Goal: Task Accomplishment & Management: Manage account settings

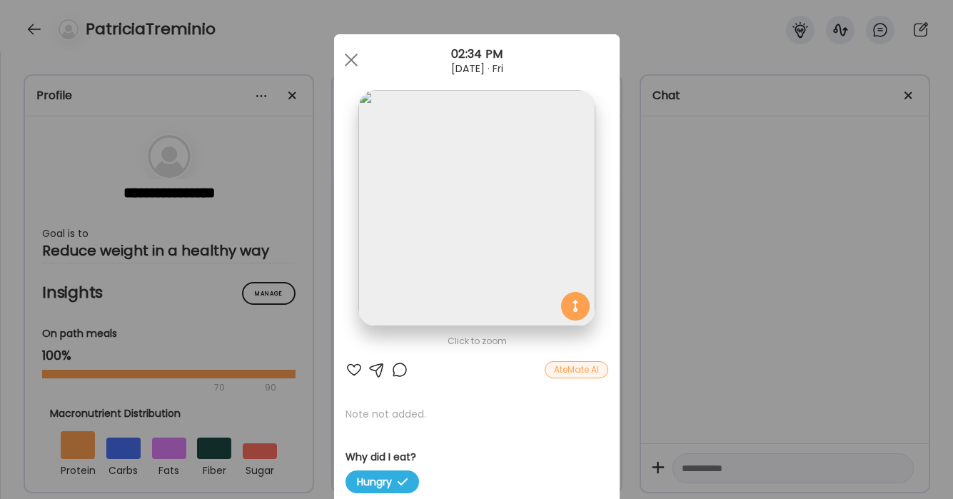
scroll to position [16838, 0]
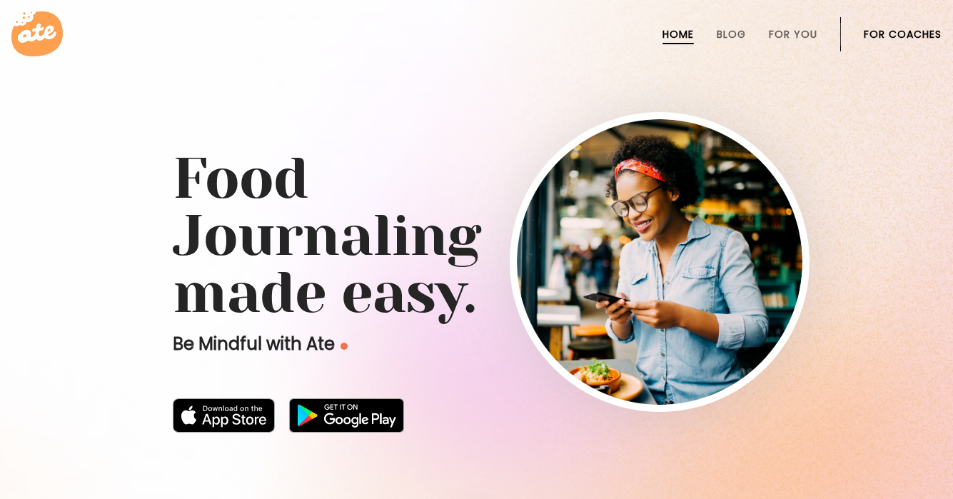
click at [902, 33] on link "For Coaches" at bounding box center [903, 34] width 78 height 11
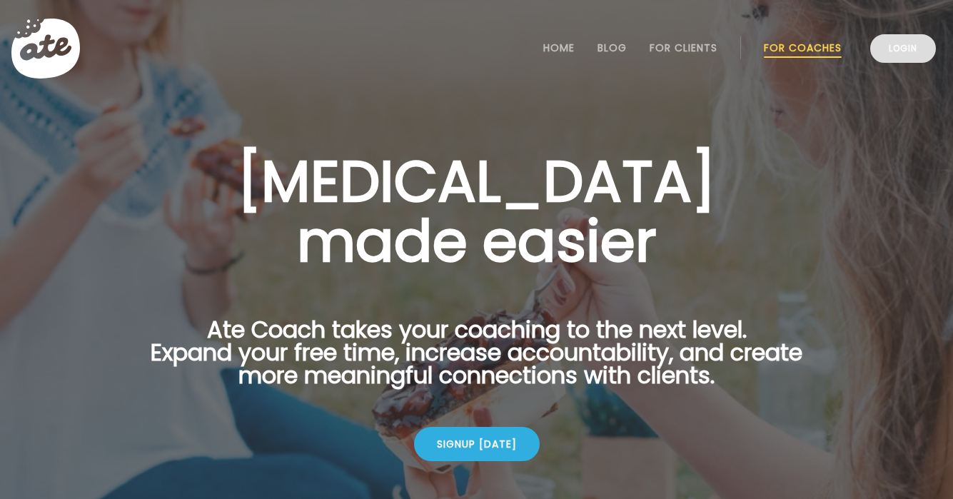
drag, startPoint x: 921, startPoint y: 47, endPoint x: 908, endPoint y: 48, distance: 12.2
click at [921, 47] on link "Login" at bounding box center [904, 48] width 66 height 29
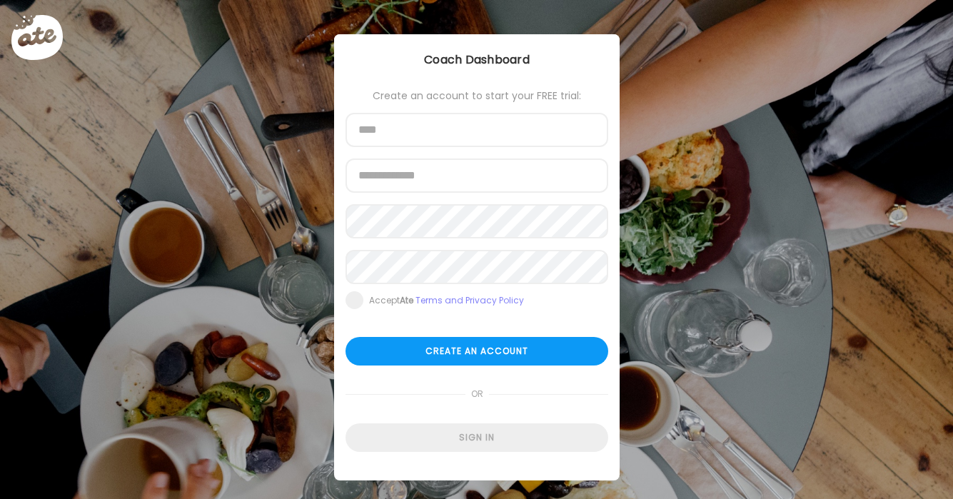
type input "**********"
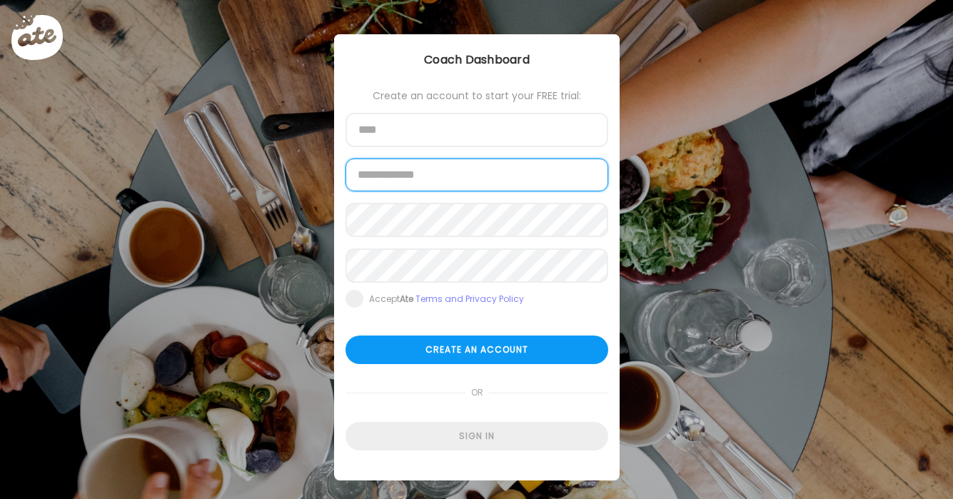
type input "**********"
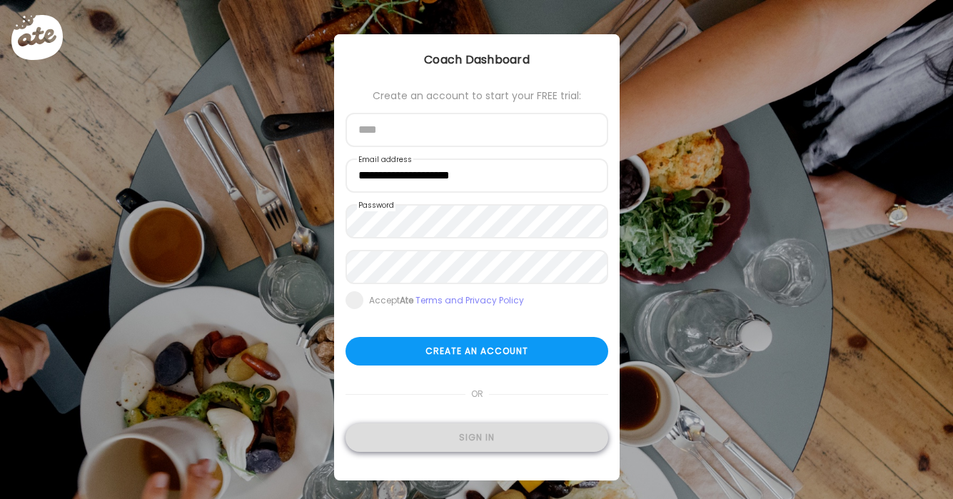
click at [455, 441] on div "Sign in" at bounding box center [477, 437] width 263 height 29
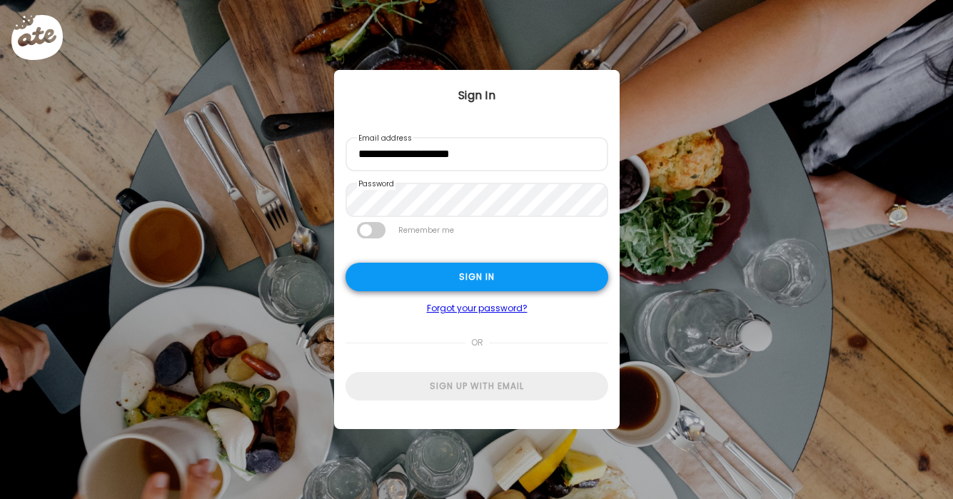
click at [425, 284] on div "Sign in" at bounding box center [477, 277] width 263 height 29
type input "**********"
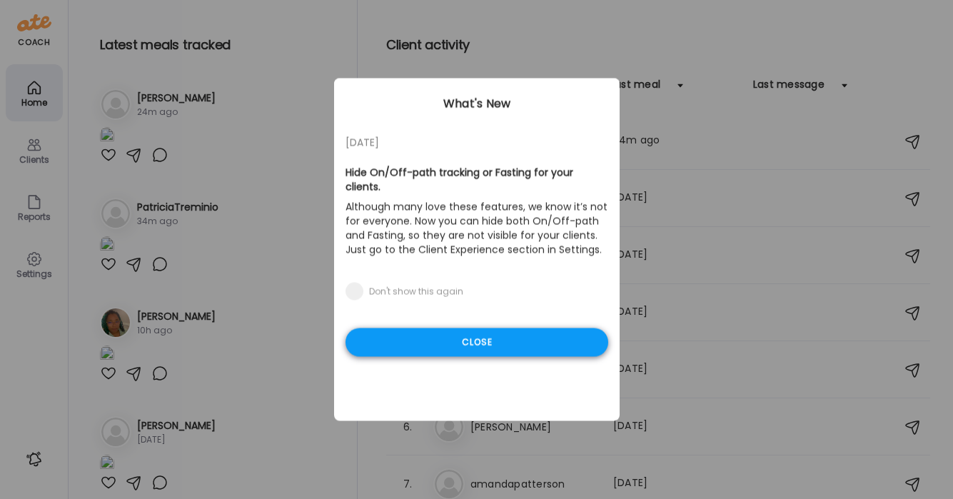
click at [498, 329] on div "Close" at bounding box center [477, 343] width 263 height 29
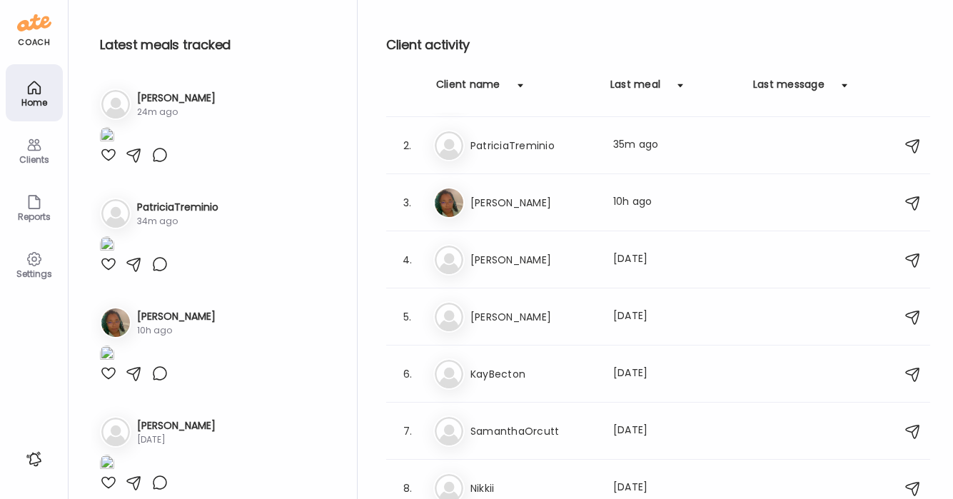
scroll to position [49, 0]
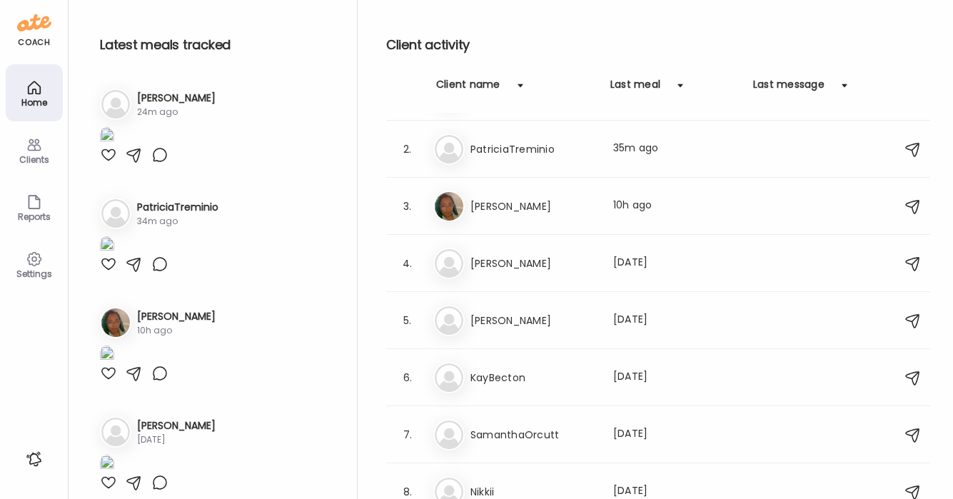
click at [524, 269] on h3 "[PERSON_NAME]" at bounding box center [534, 263] width 126 height 17
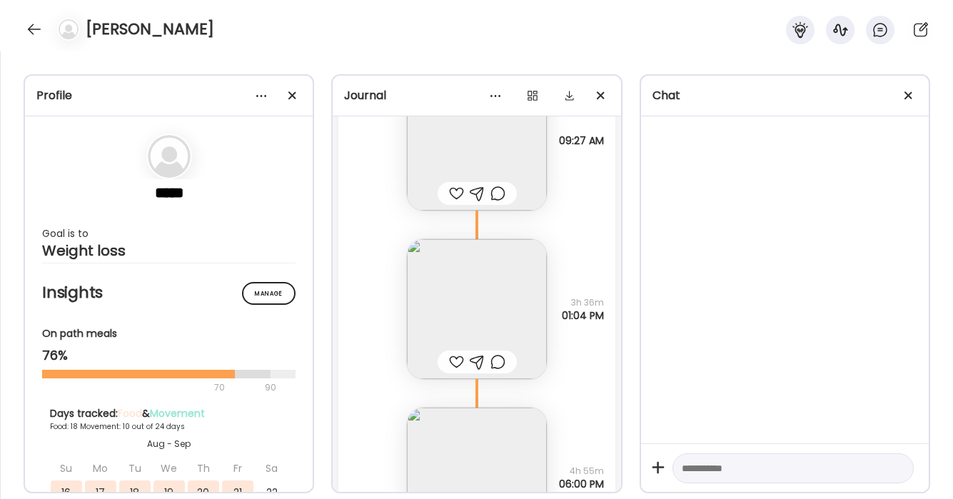
scroll to position [10141, 0]
click at [513, 274] on img at bounding box center [477, 309] width 140 height 140
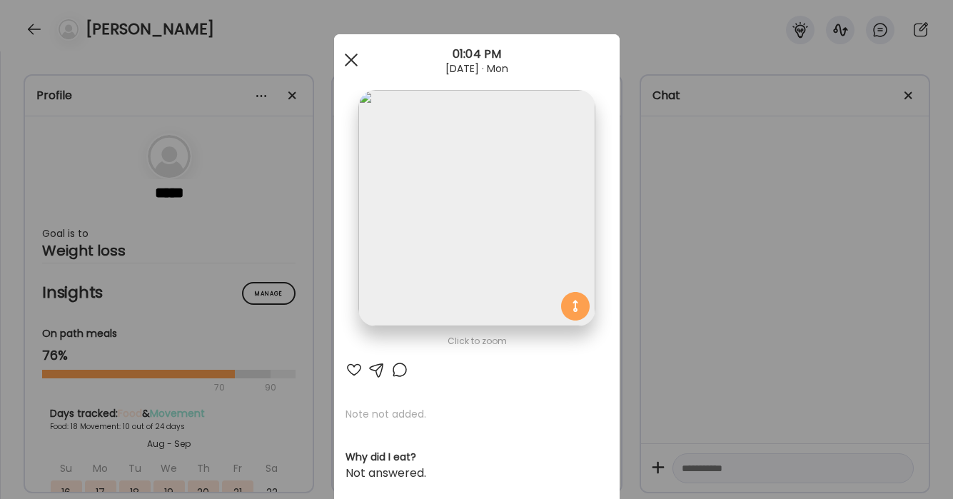
click at [351, 63] on div at bounding box center [351, 60] width 29 height 29
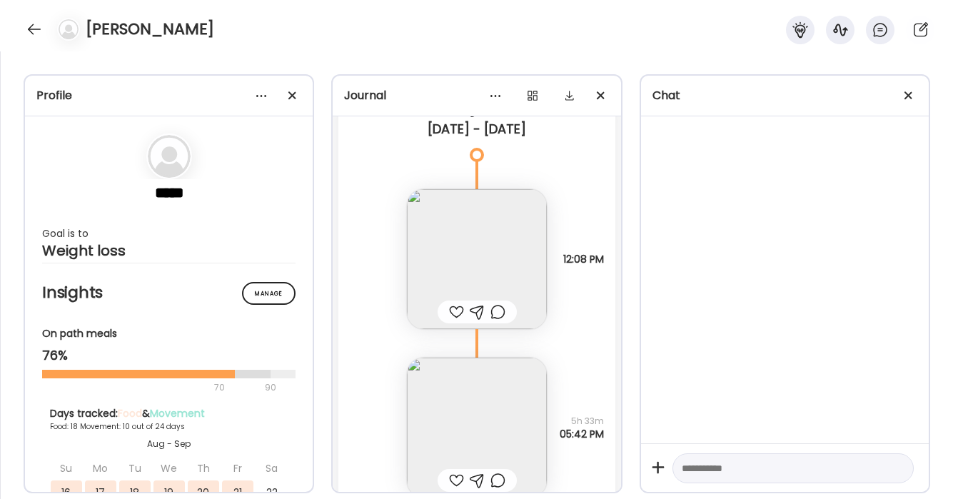
scroll to position [10721, 0]
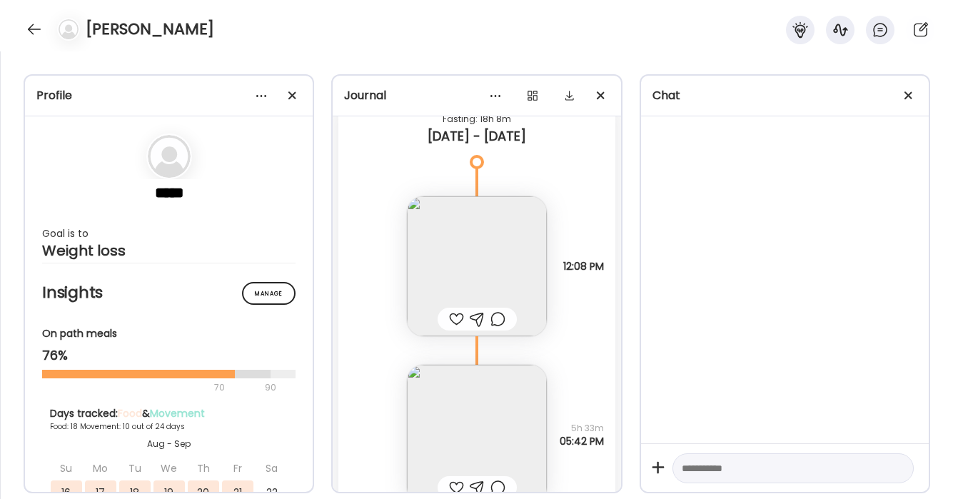
click at [506, 260] on img at bounding box center [477, 266] width 140 height 140
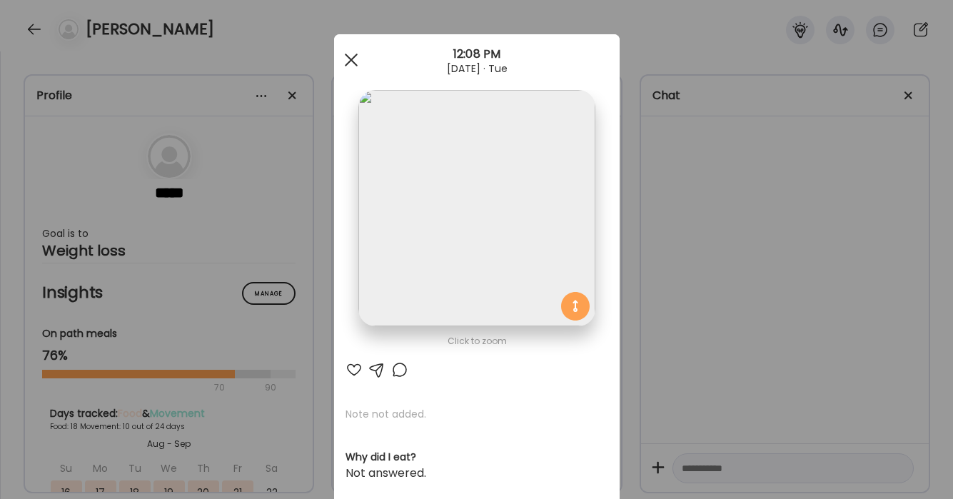
click at [348, 59] on div at bounding box center [351, 60] width 29 height 29
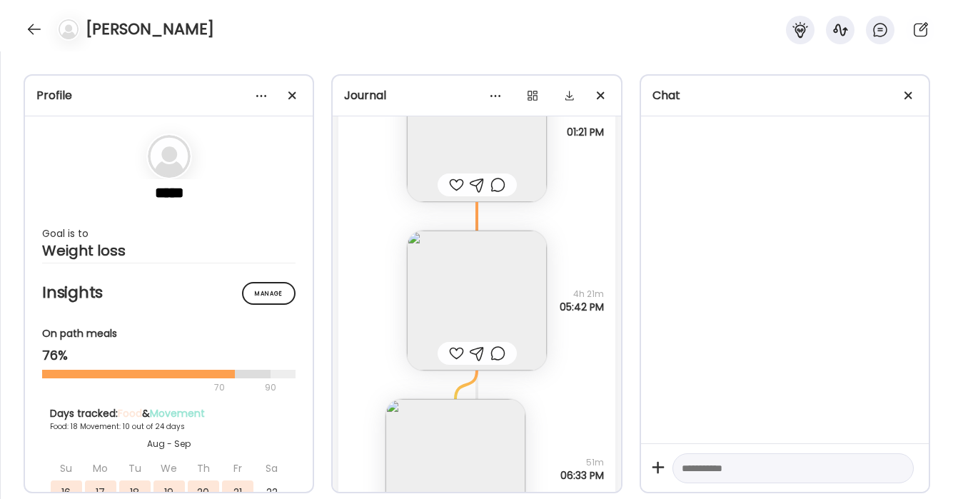
scroll to position [11455, 0]
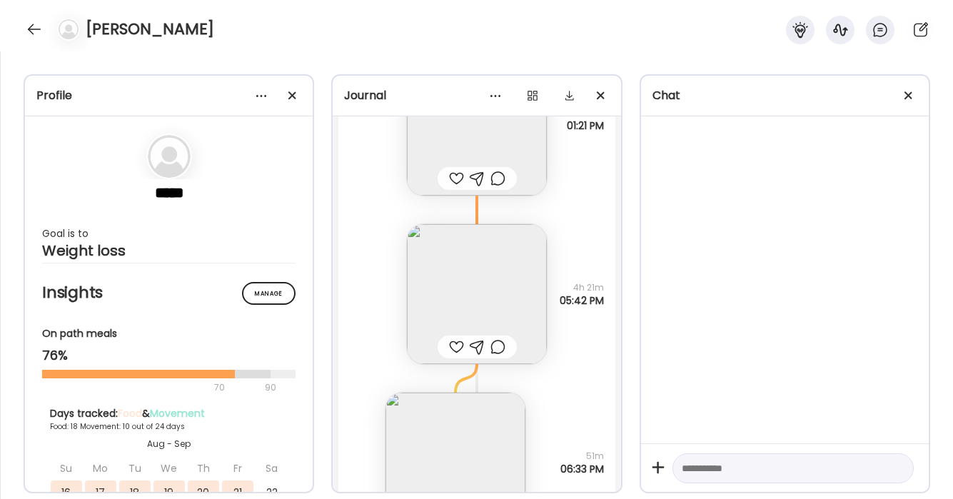
click at [505, 259] on img at bounding box center [477, 294] width 140 height 140
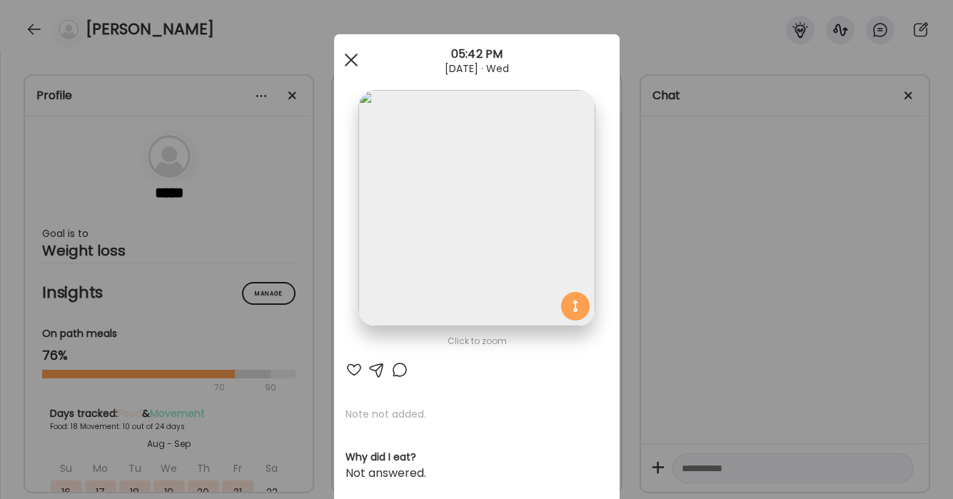
click at [347, 61] on div at bounding box center [351, 60] width 29 height 29
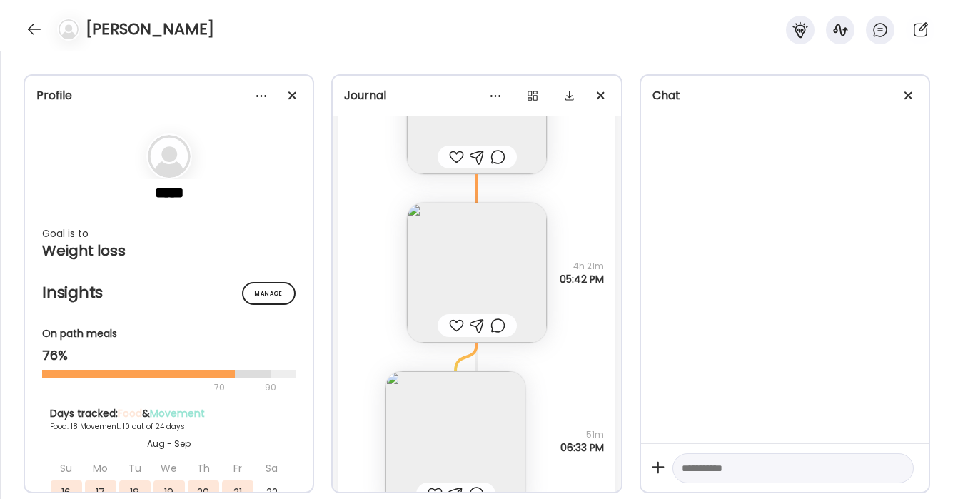
scroll to position [11478, 0]
click at [413, 271] on img at bounding box center [477, 272] width 140 height 140
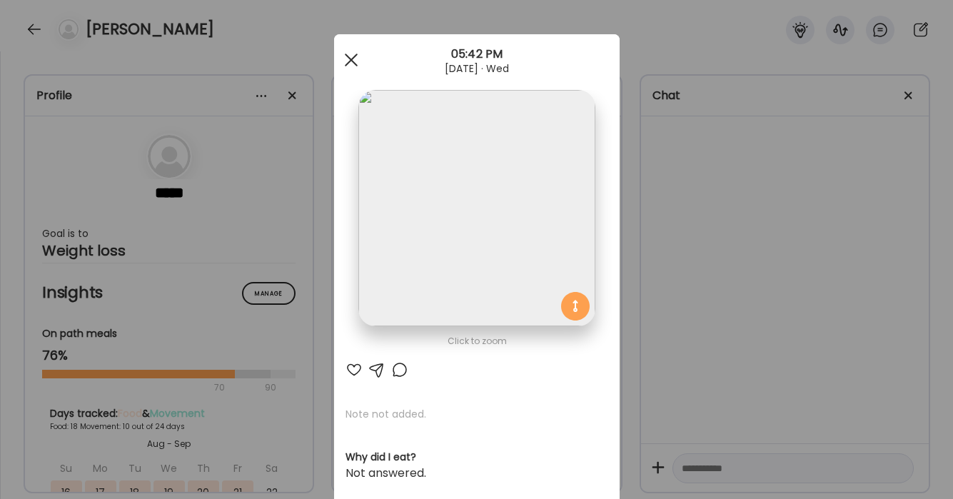
click at [344, 59] on div at bounding box center [351, 60] width 29 height 29
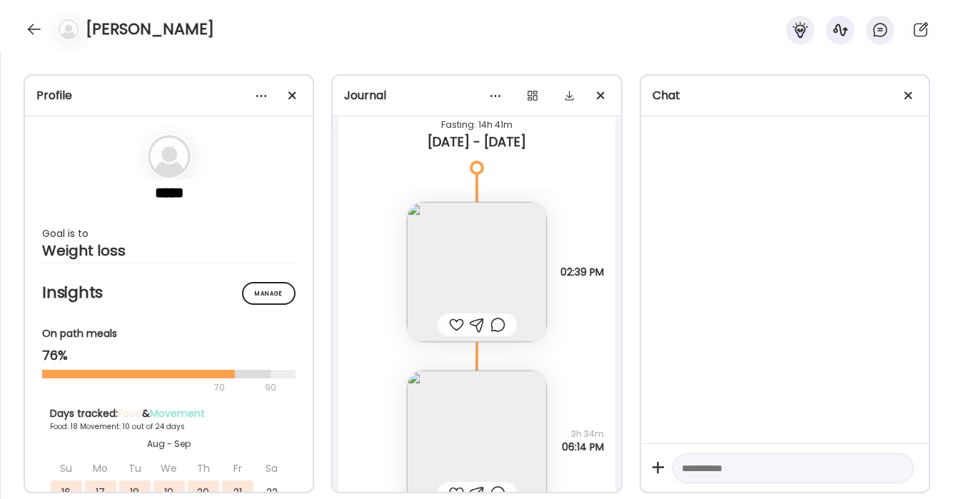
scroll to position [12350, 0]
click at [527, 274] on img at bounding box center [477, 274] width 140 height 140
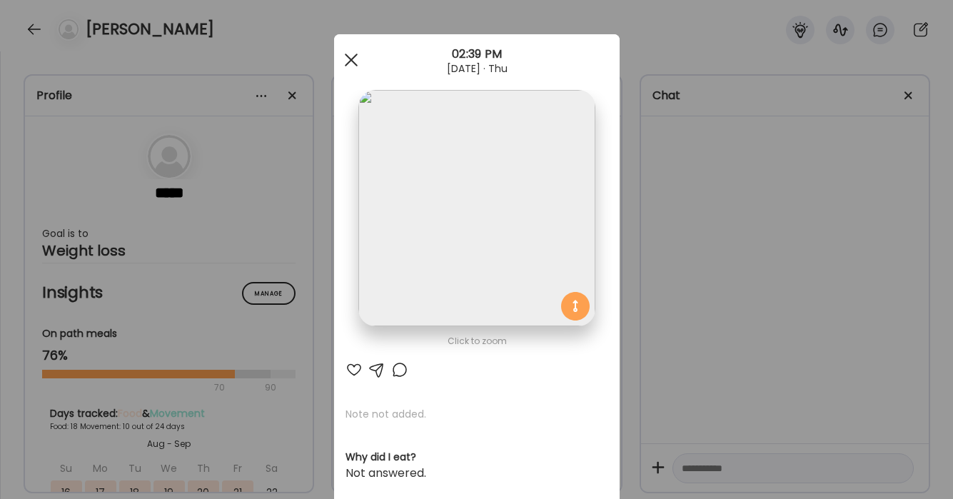
click at [351, 59] on span at bounding box center [350, 60] width 13 height 13
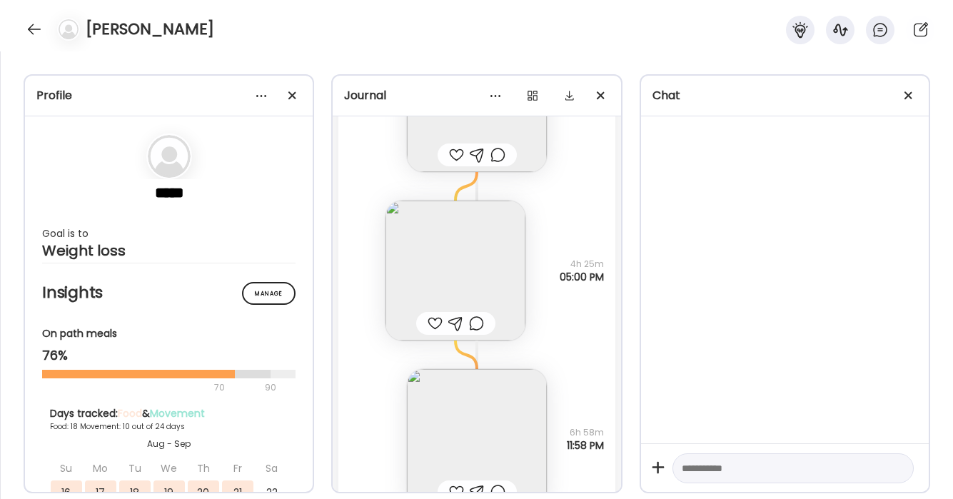
scroll to position [13454, 0]
click at [492, 276] on img at bounding box center [456, 270] width 140 height 140
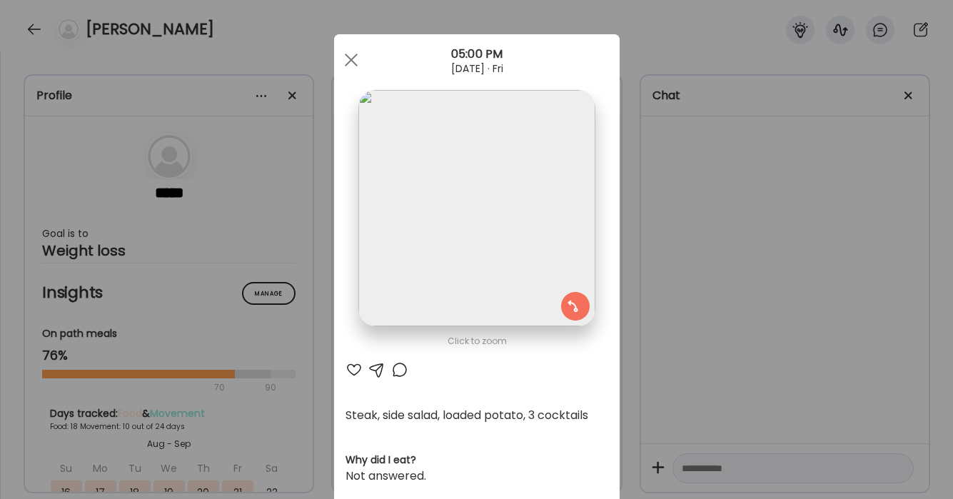
click at [530, 245] on img at bounding box center [476, 208] width 236 height 236
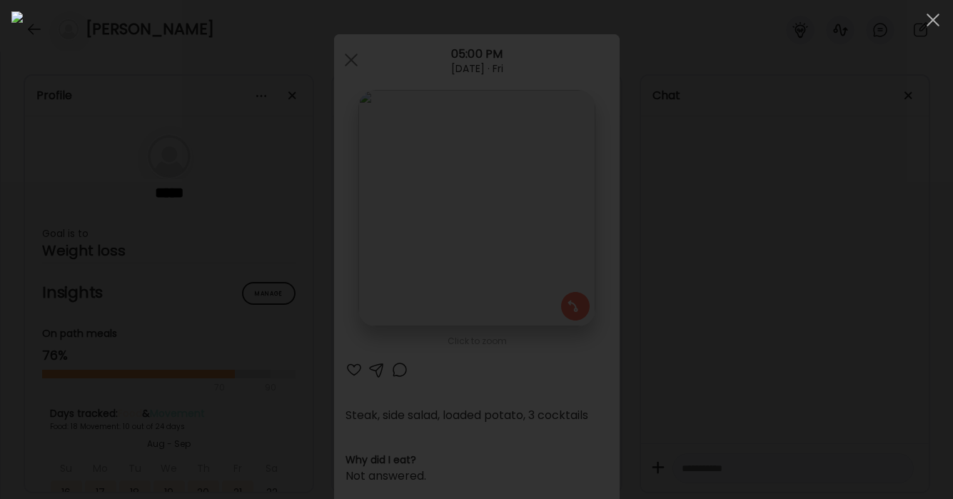
click at [770, 259] on div at bounding box center [476, 249] width 931 height 476
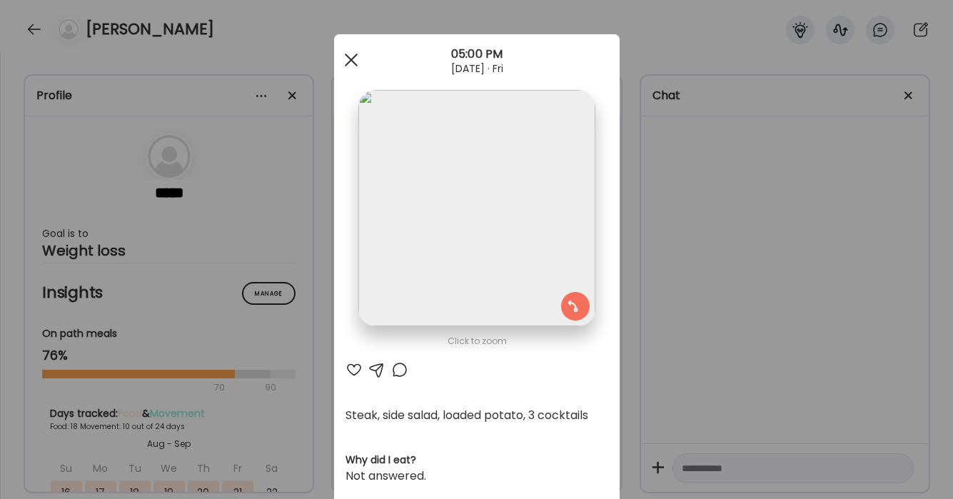
click at [348, 61] on span at bounding box center [350, 60] width 13 height 13
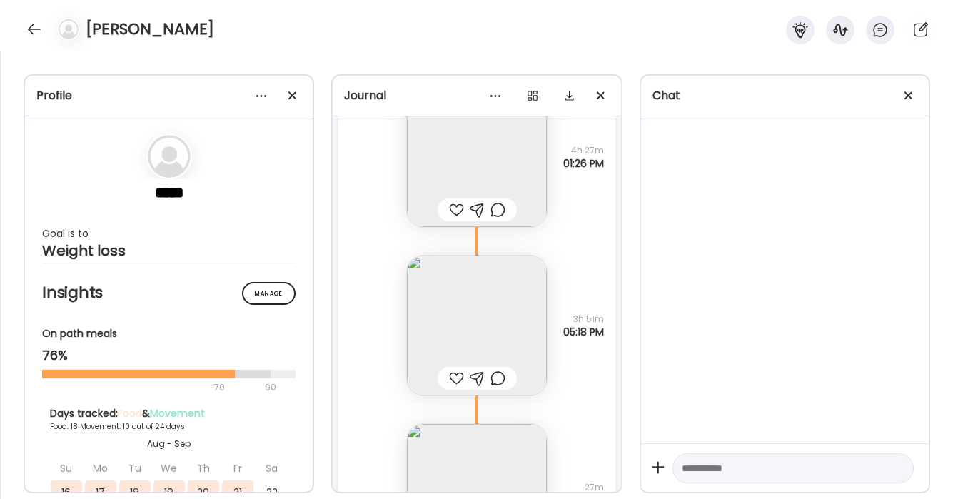
scroll to position [15494, 0]
click at [509, 309] on img at bounding box center [477, 323] width 140 height 140
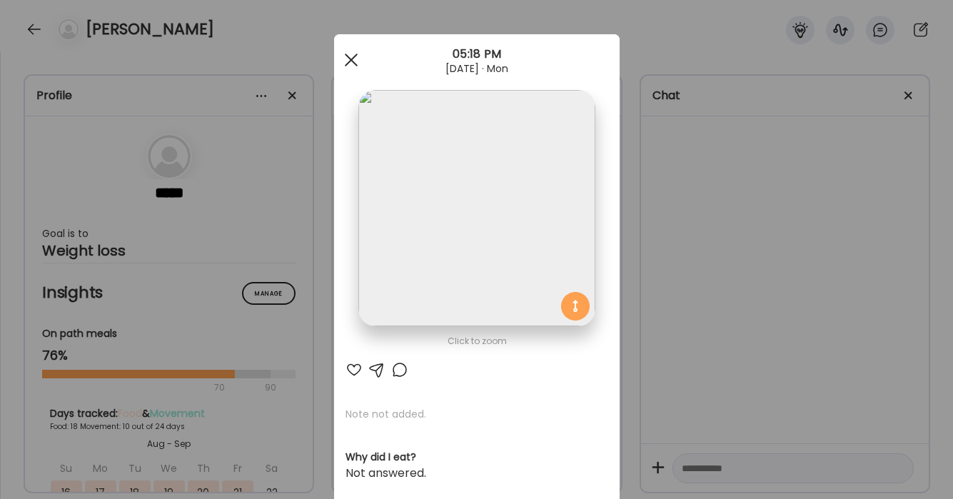
click at [353, 54] on div at bounding box center [351, 60] width 29 height 29
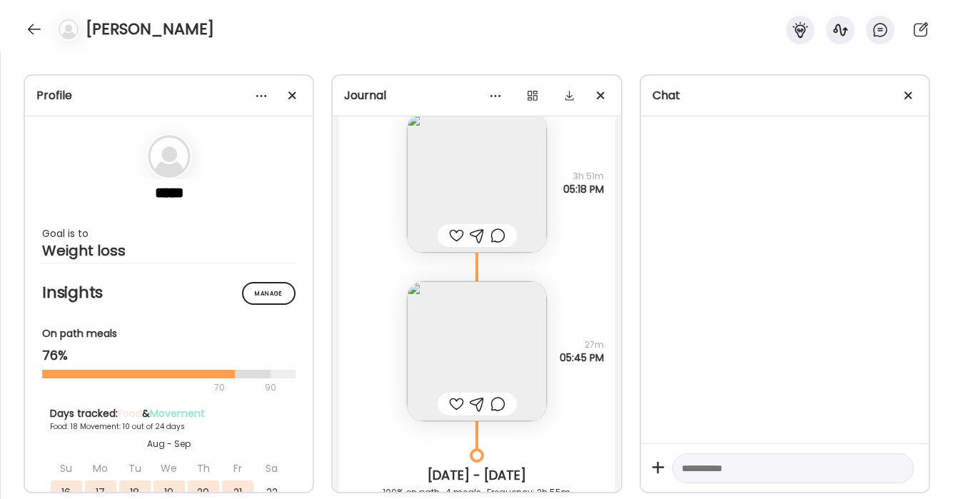
scroll to position [15640, 0]
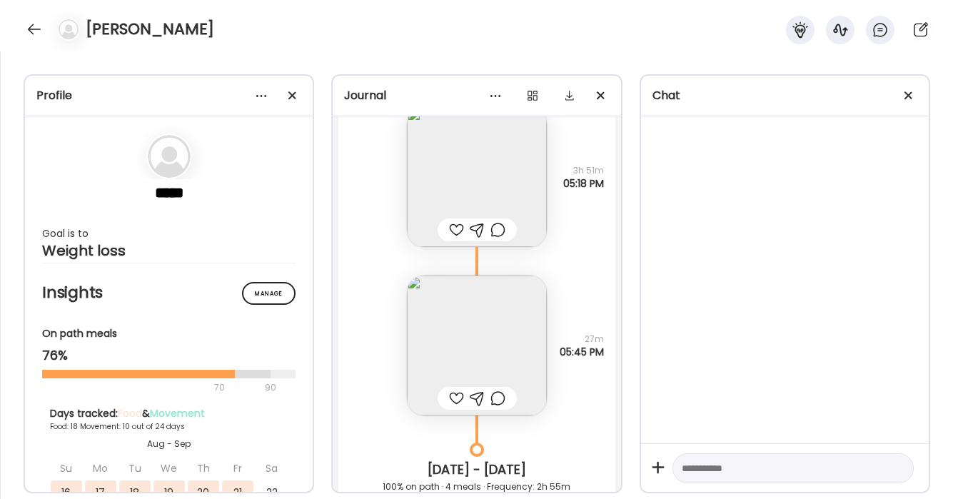
click at [501, 335] on img at bounding box center [477, 346] width 140 height 140
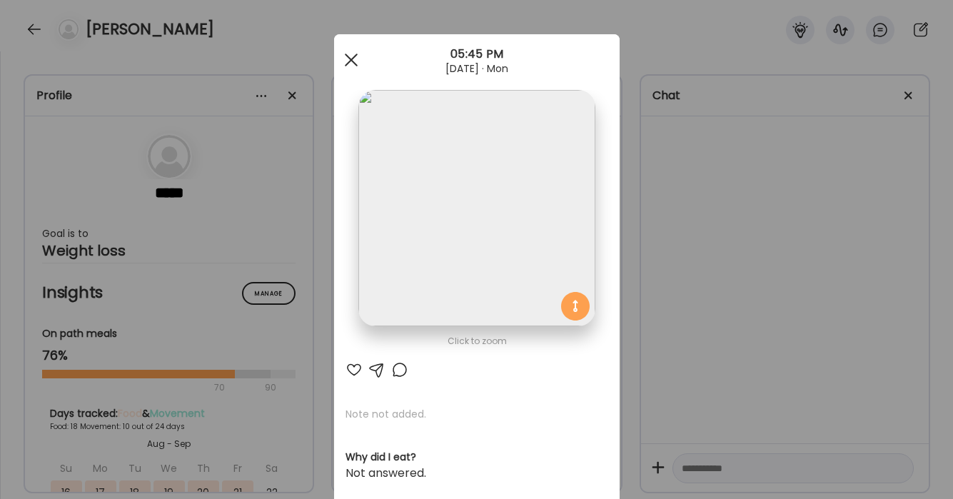
click at [352, 61] on span at bounding box center [350, 60] width 13 height 13
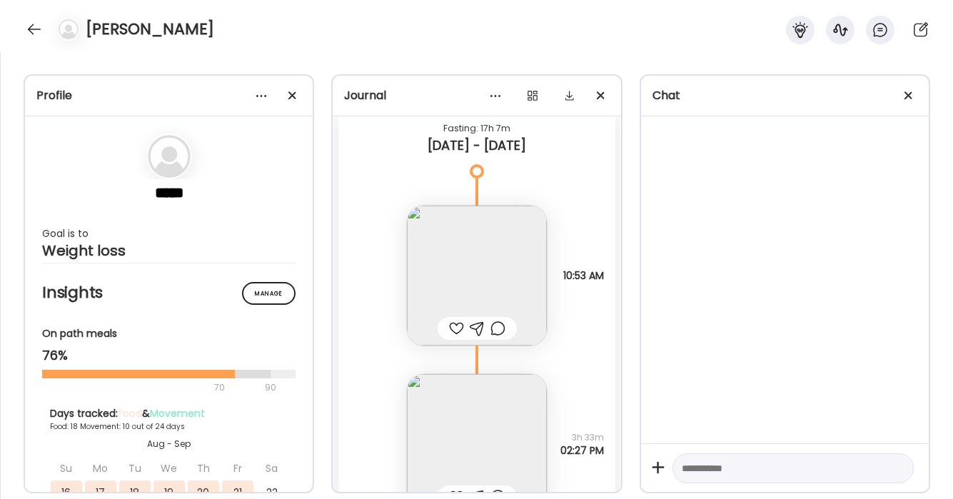
scroll to position [16079, 0]
click at [523, 261] on img at bounding box center [477, 275] width 140 height 140
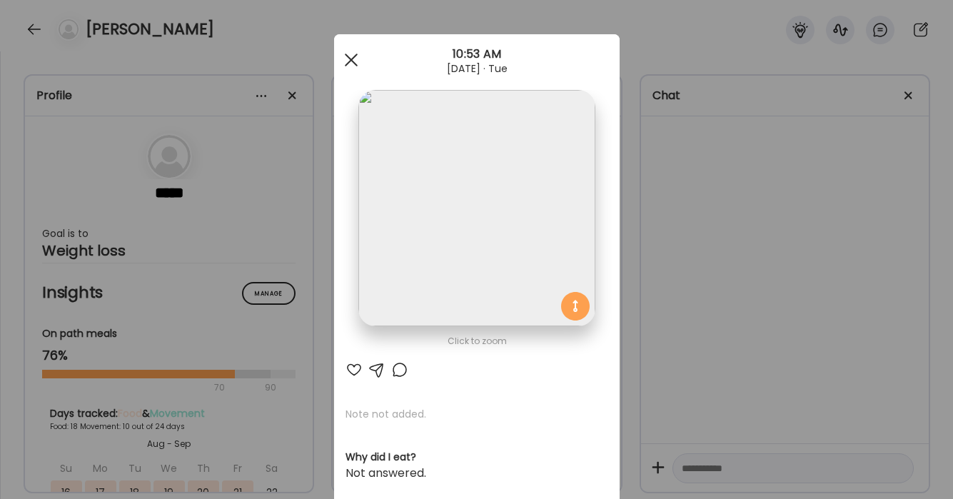
click at [355, 64] on span at bounding box center [350, 60] width 13 height 13
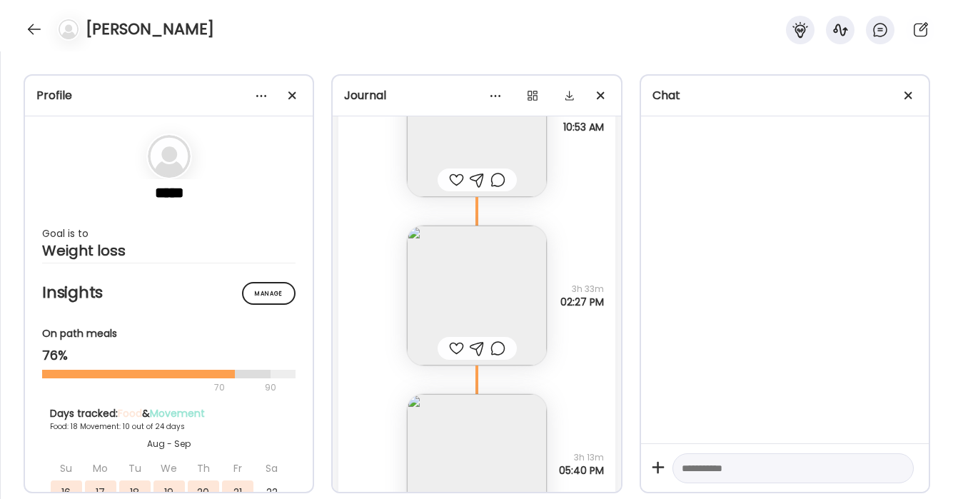
scroll to position [16233, 0]
click at [521, 262] on img at bounding box center [477, 290] width 140 height 140
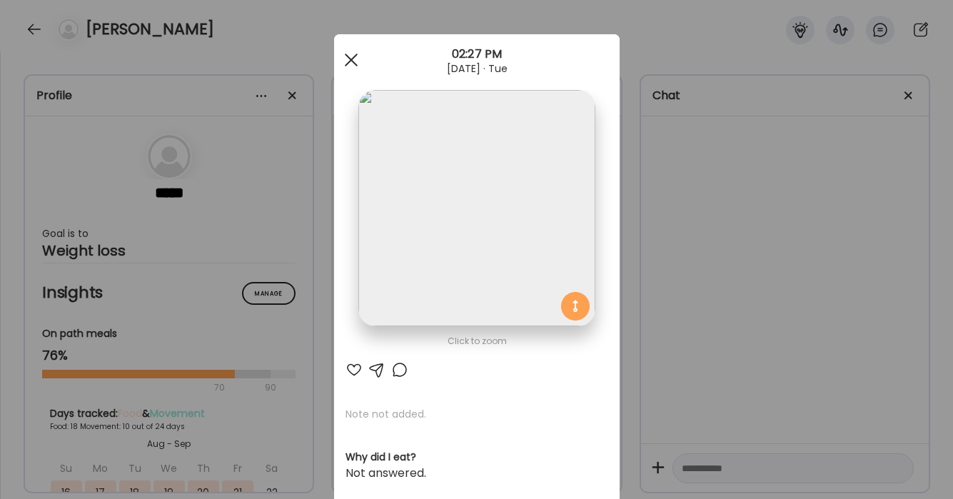
click at [350, 63] on div at bounding box center [351, 60] width 29 height 29
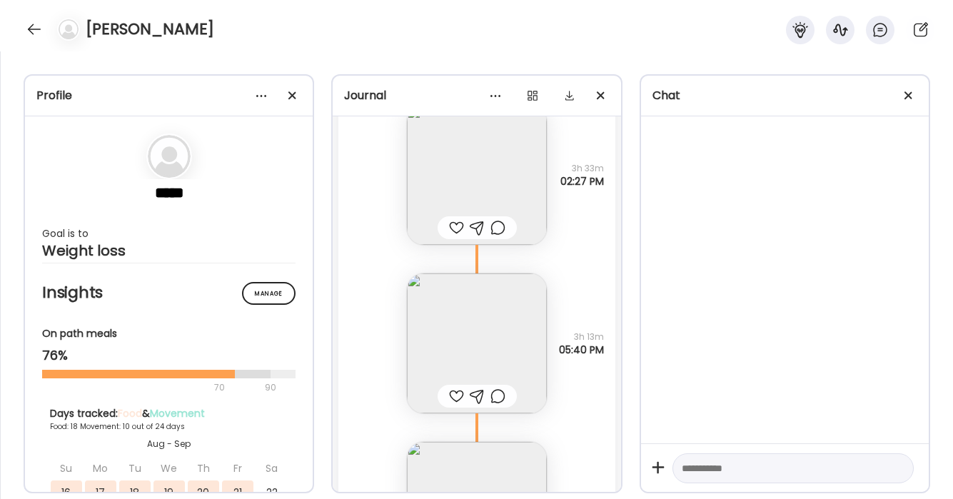
scroll to position [16347, 0]
click at [529, 346] on img at bounding box center [477, 344] width 140 height 140
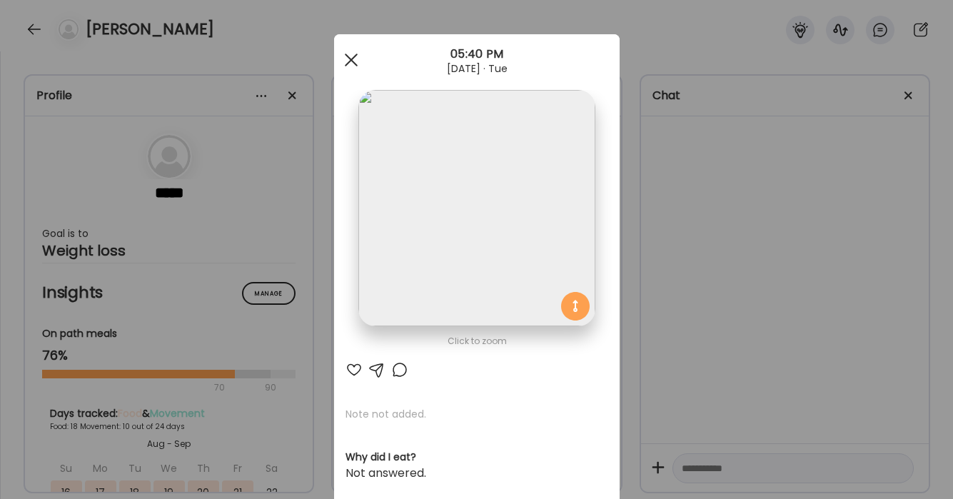
click at [349, 56] on div at bounding box center [351, 60] width 29 height 29
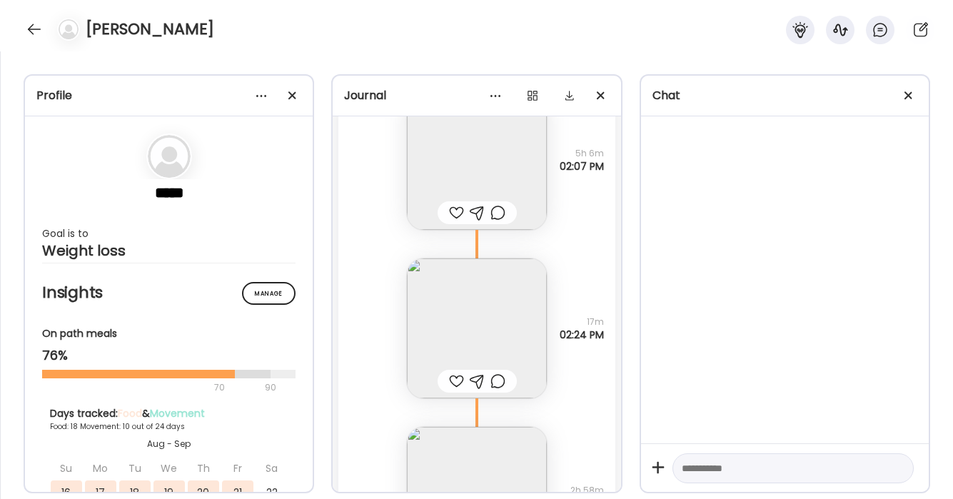
scroll to position [17296, 0]
click at [518, 315] on img at bounding box center [477, 326] width 140 height 140
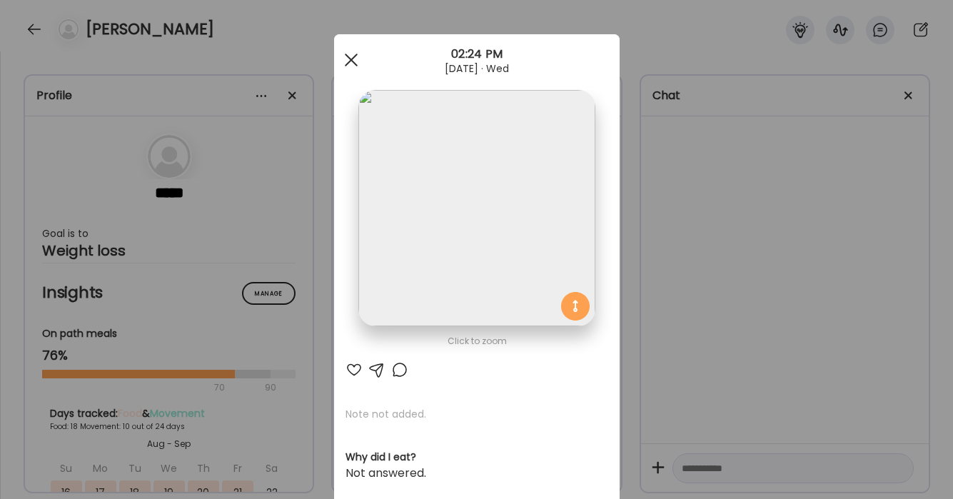
click at [346, 55] on span at bounding box center [350, 60] width 13 height 13
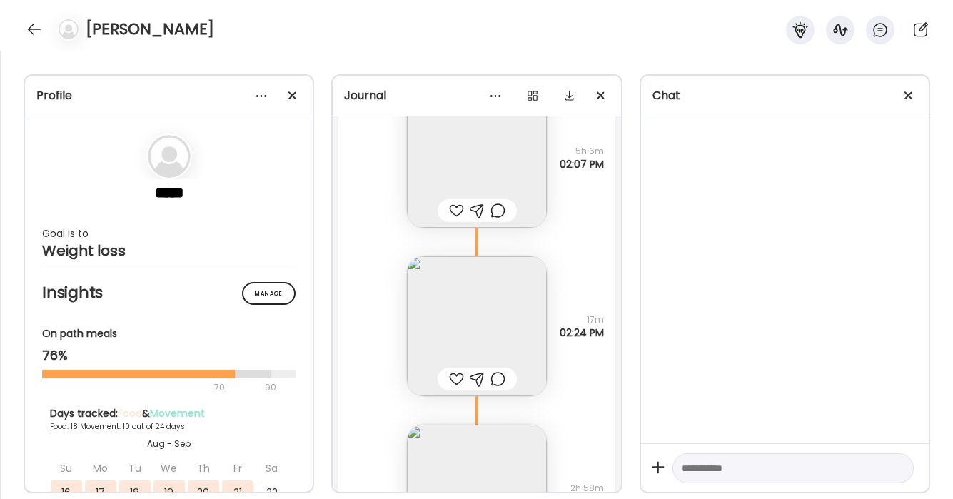
click at [526, 279] on img at bounding box center [477, 326] width 140 height 140
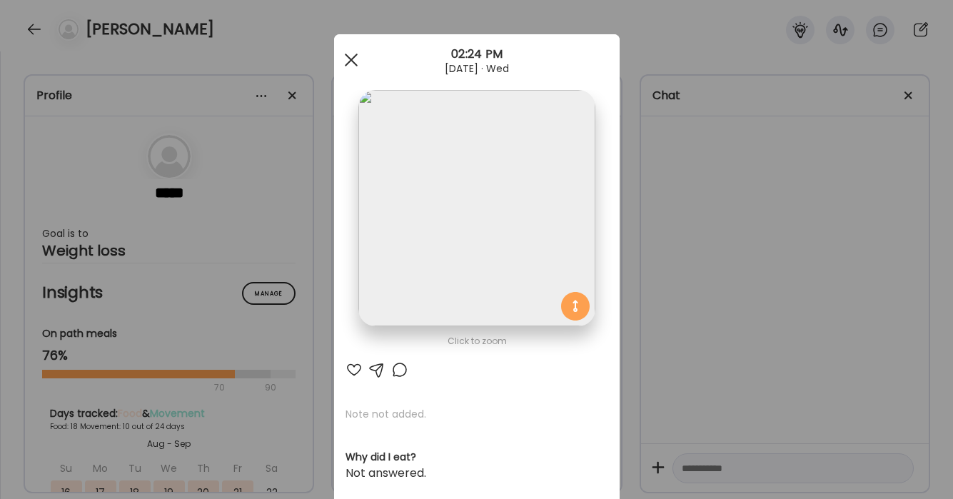
click at [354, 56] on span at bounding box center [350, 60] width 13 height 13
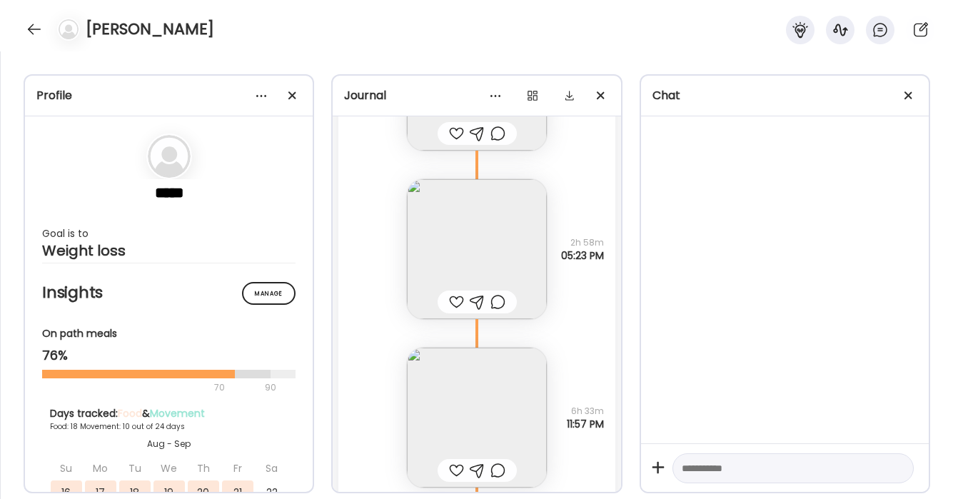
scroll to position [17546, 0]
click at [516, 231] on img at bounding box center [477, 245] width 140 height 140
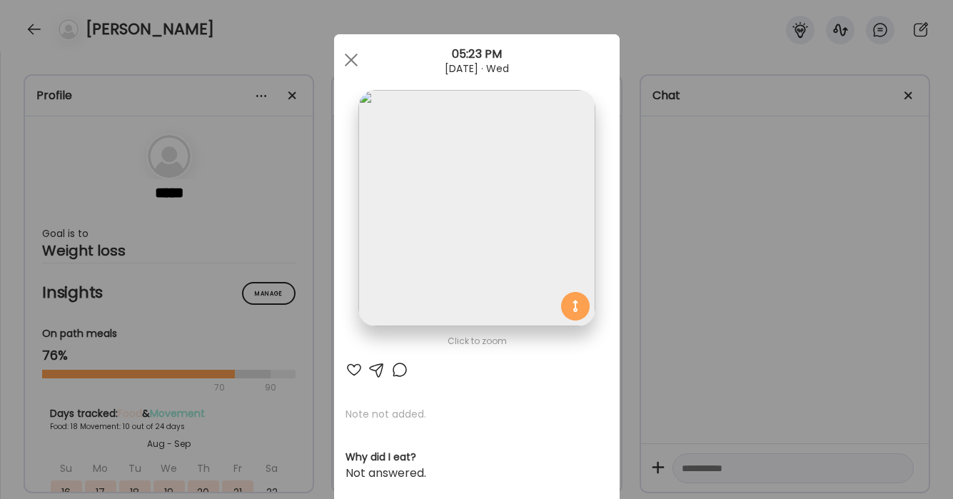
click at [346, 59] on div at bounding box center [351, 60] width 29 height 29
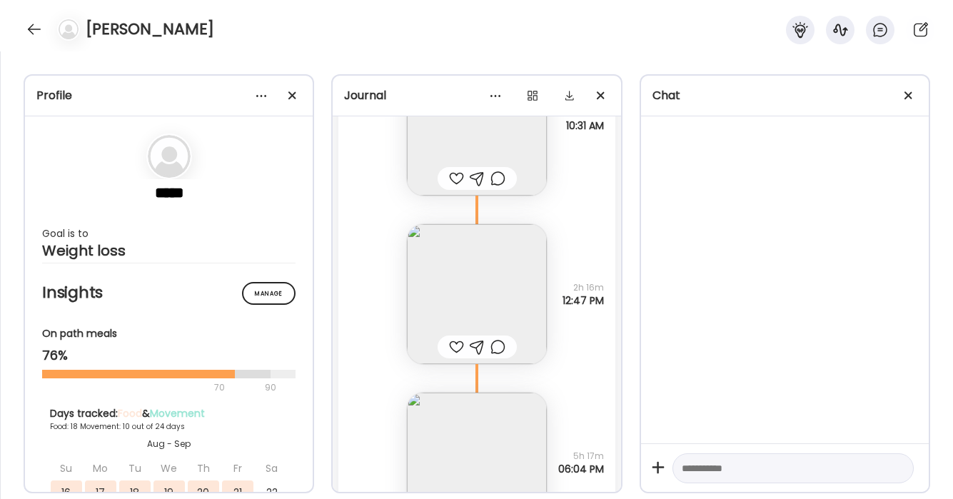
scroll to position [18210, 0]
click at [521, 284] on img at bounding box center [477, 287] width 140 height 140
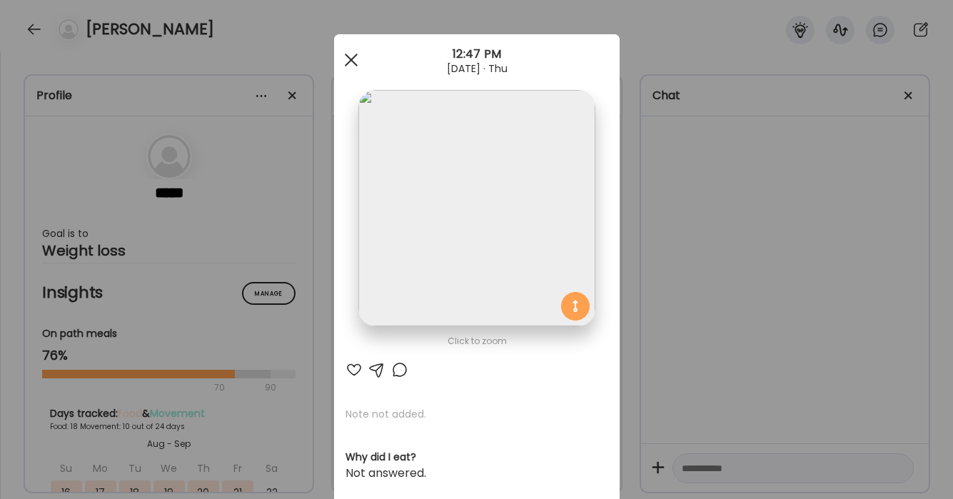
click at [352, 61] on span at bounding box center [350, 60] width 13 height 13
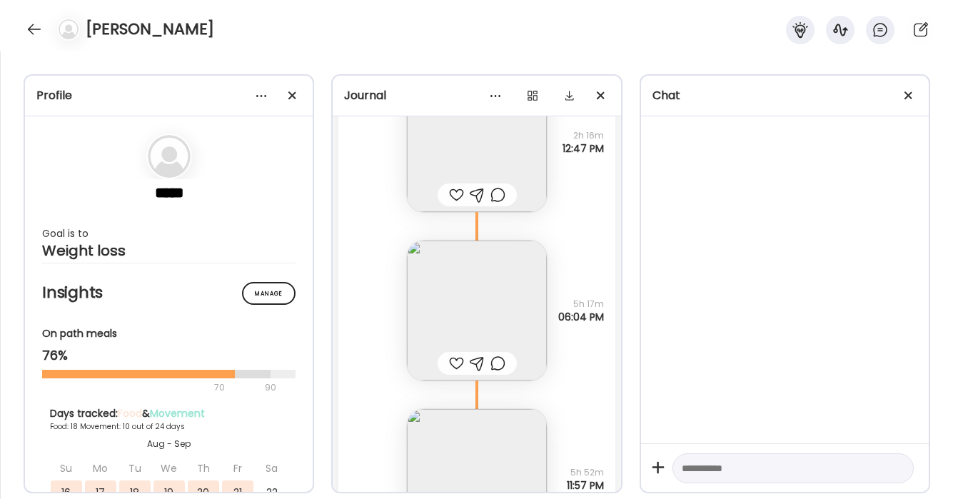
scroll to position [18352, 0]
click at [518, 300] on img at bounding box center [477, 313] width 140 height 140
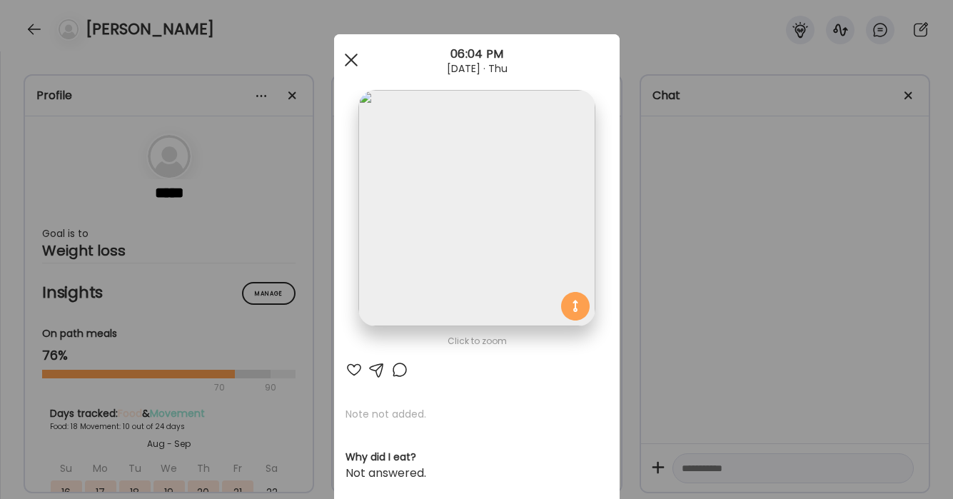
click at [348, 58] on span at bounding box center [350, 60] width 13 height 13
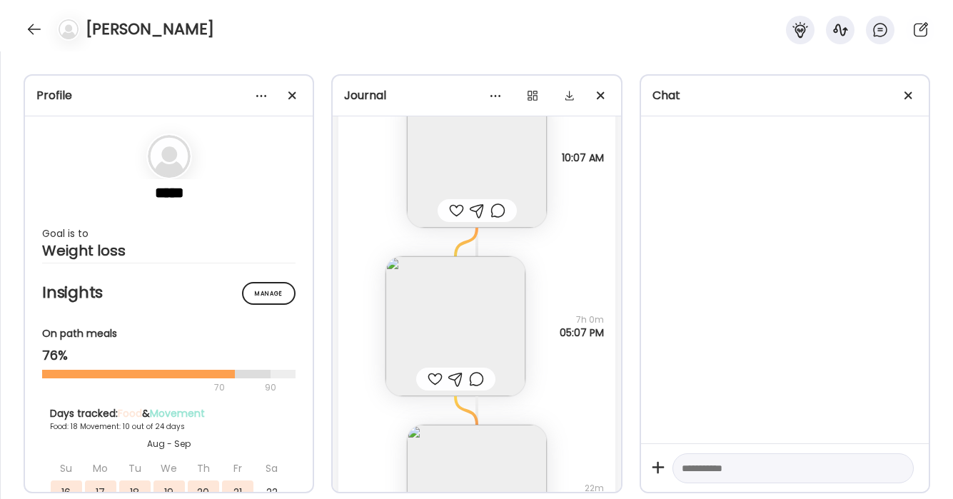
scroll to position [19149, 0]
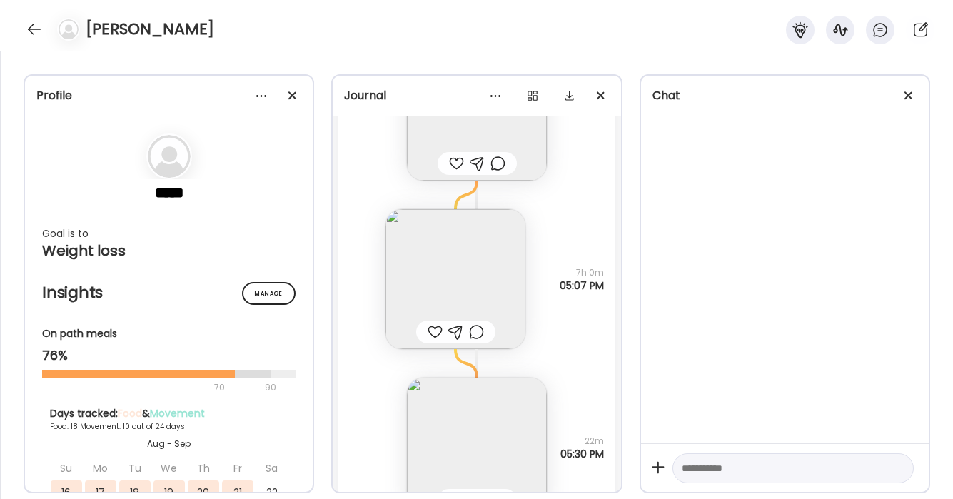
click at [481, 268] on img at bounding box center [456, 279] width 140 height 140
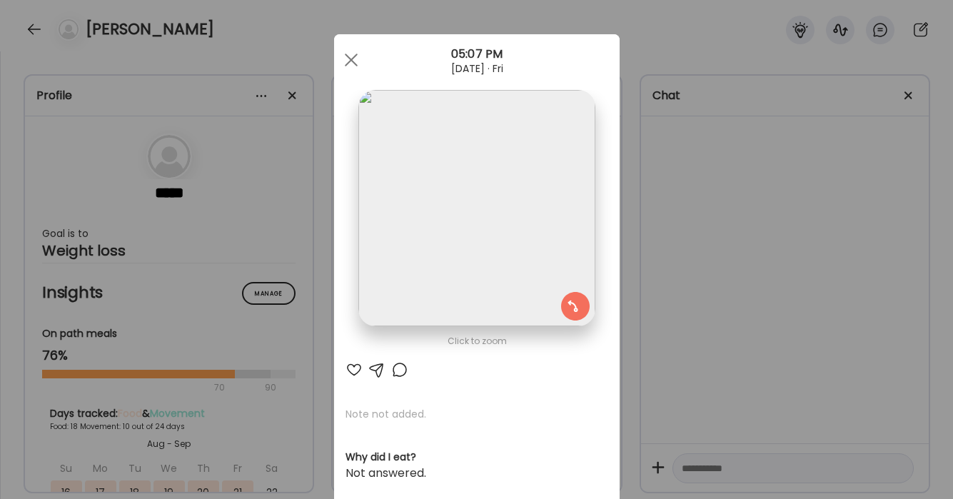
click at [347, 62] on span at bounding box center [350, 60] width 13 height 13
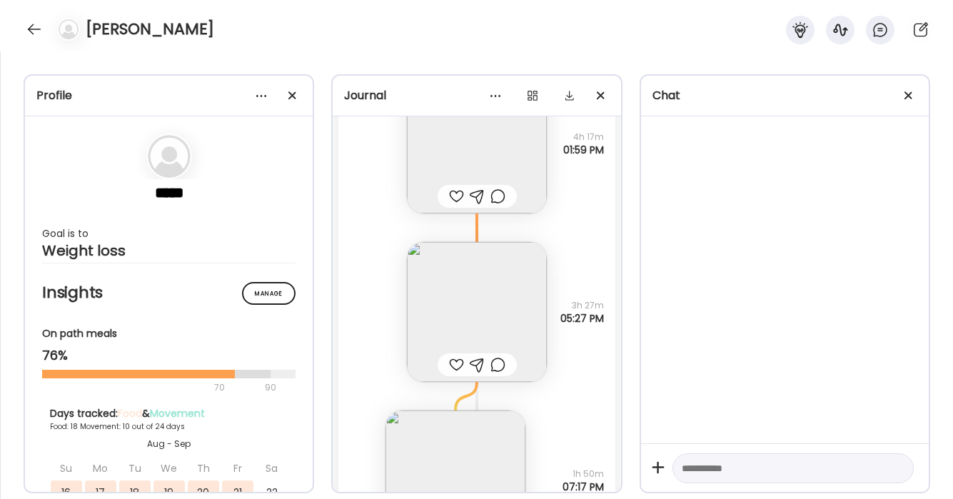
scroll to position [20341, 0]
click at [474, 305] on img at bounding box center [477, 310] width 140 height 140
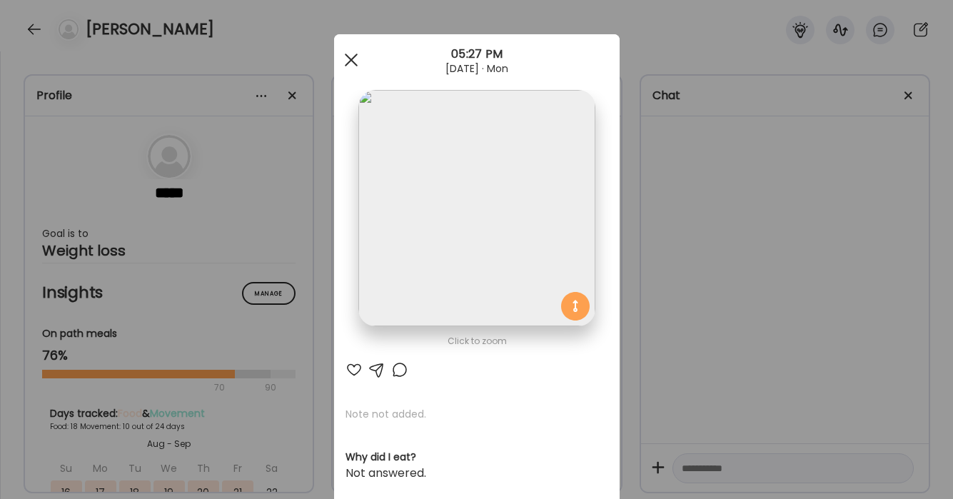
click at [353, 62] on span at bounding box center [350, 60] width 13 height 13
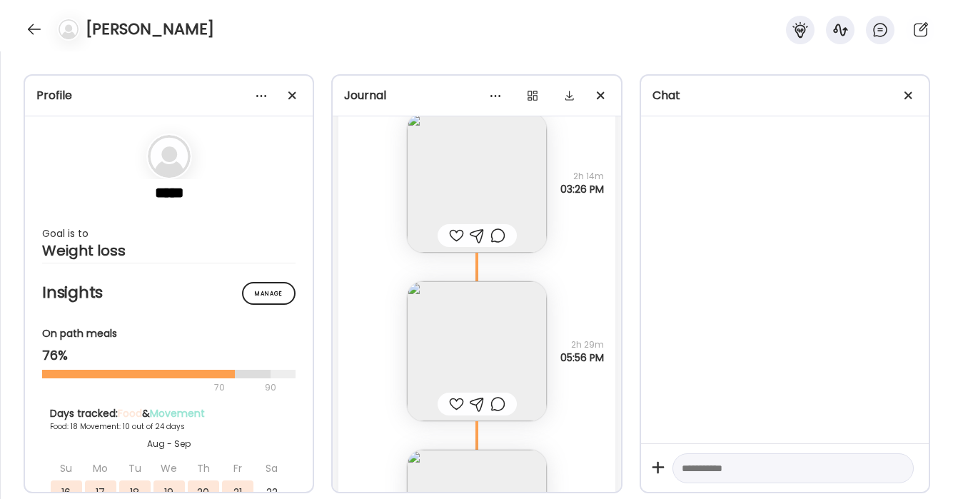
scroll to position [23145, 0]
click at [478, 324] on img at bounding box center [477, 351] width 140 height 140
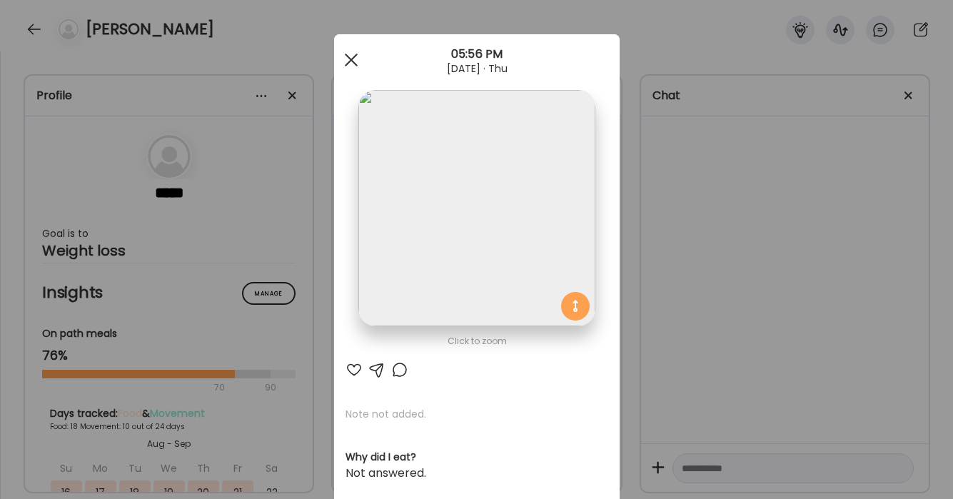
click at [351, 58] on span at bounding box center [350, 60] width 13 height 13
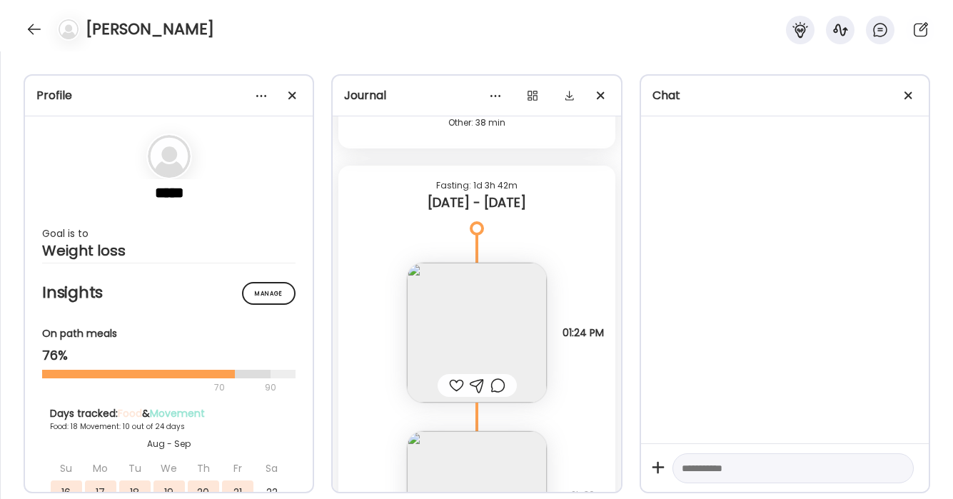
scroll to position [24143, 0]
click at [493, 309] on img at bounding box center [477, 332] width 140 height 140
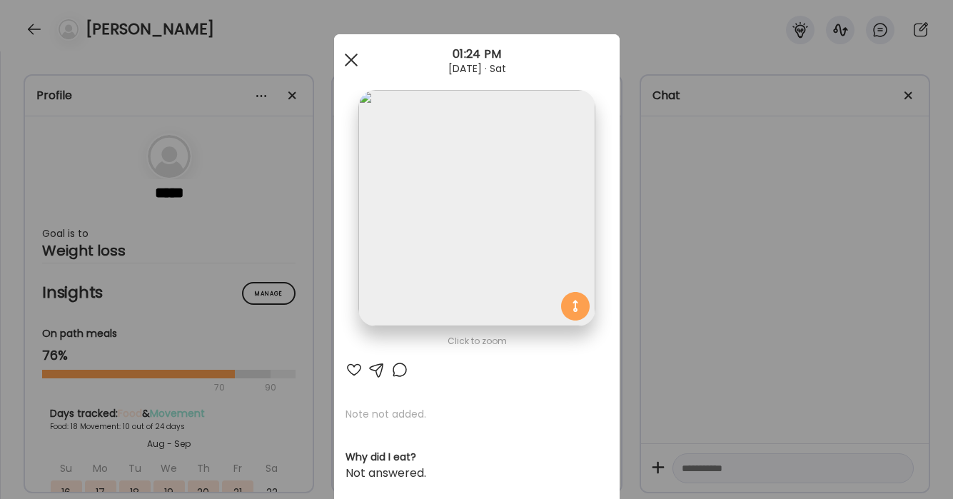
click at [351, 61] on span at bounding box center [350, 60] width 13 height 13
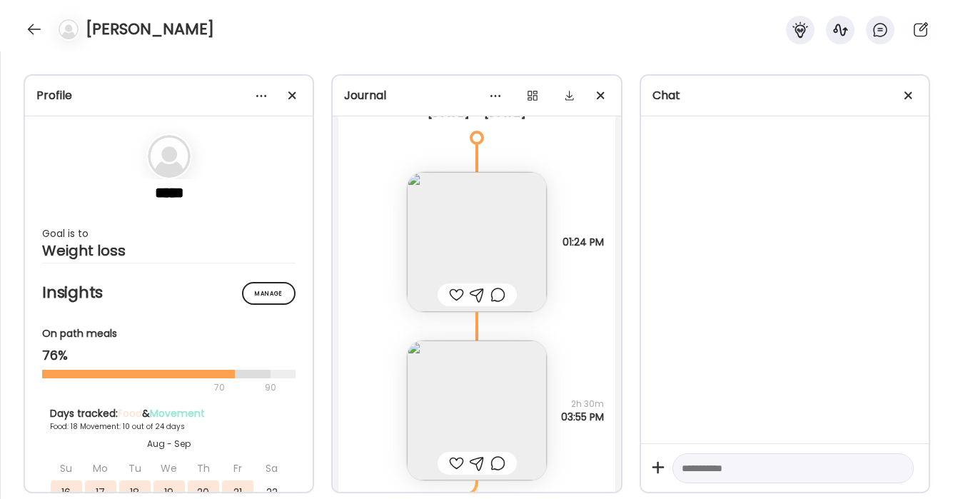
scroll to position [24237, 0]
click at [493, 255] on img at bounding box center [477, 239] width 140 height 140
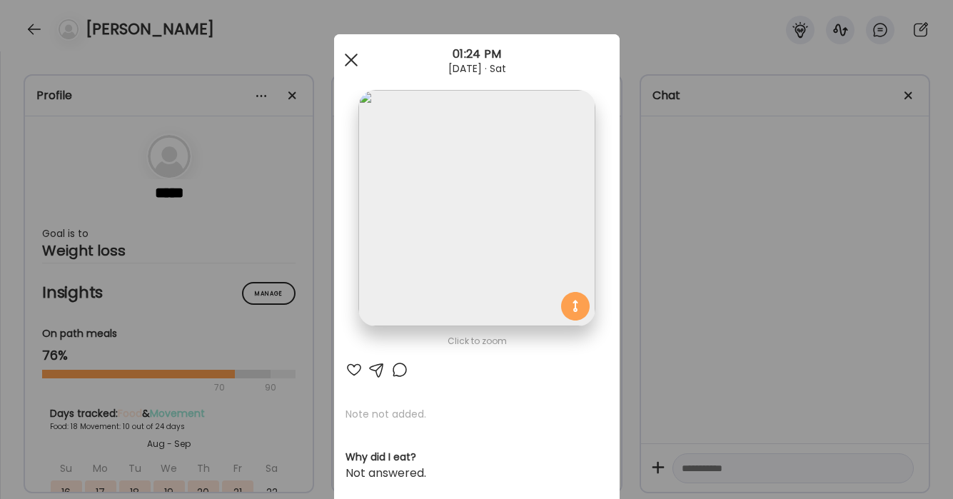
click at [351, 59] on span at bounding box center [350, 60] width 13 height 13
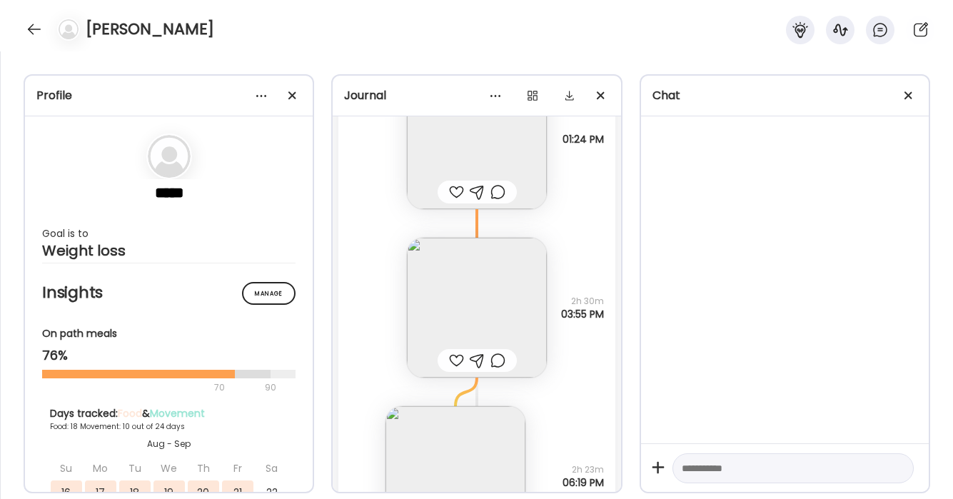
scroll to position [24342, 0]
click at [486, 268] on img at bounding box center [477, 302] width 140 height 140
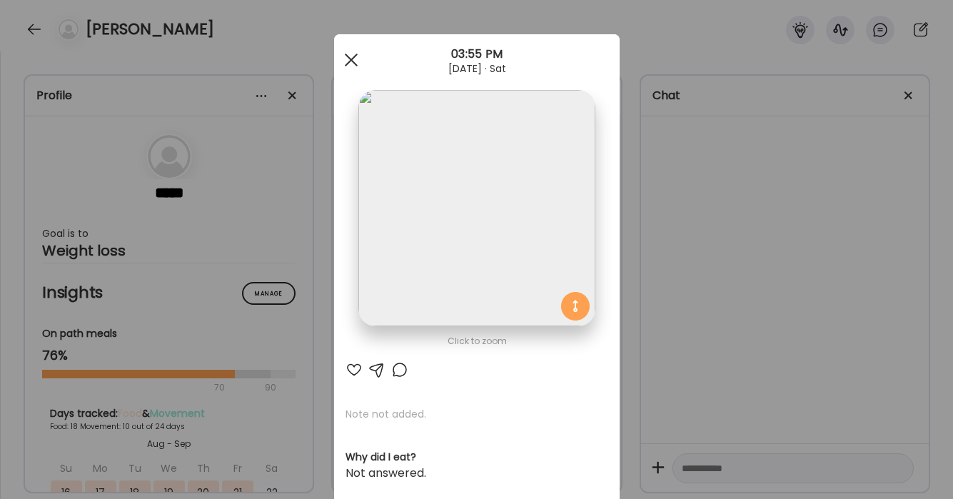
click at [344, 54] on div at bounding box center [351, 60] width 29 height 29
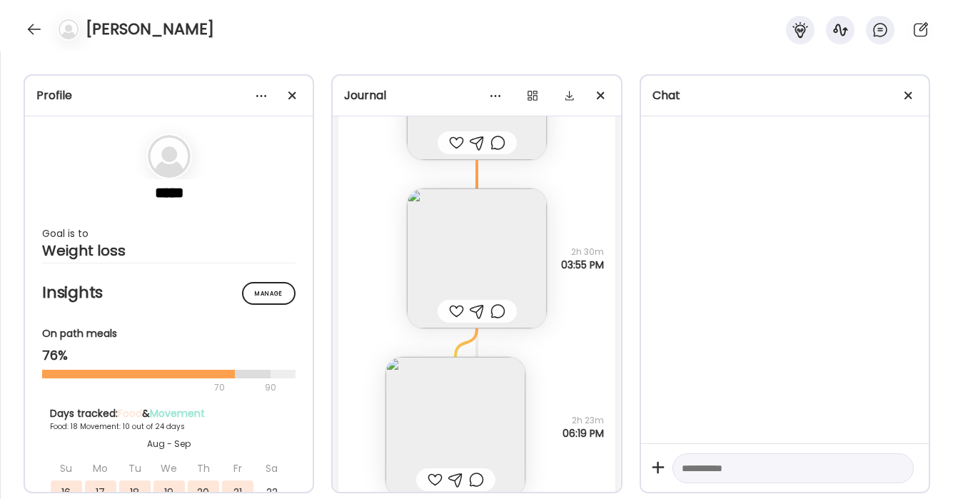
scroll to position [24414, 0]
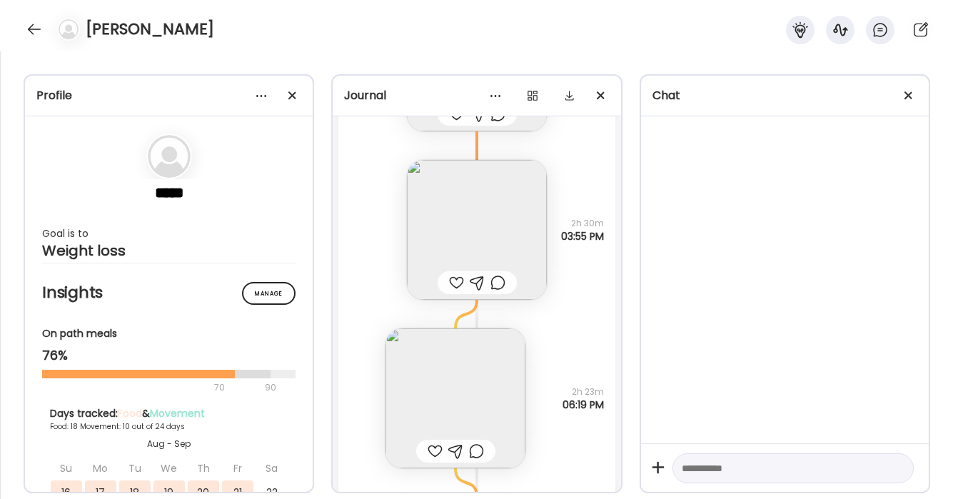
click at [477, 395] on img at bounding box center [456, 399] width 140 height 140
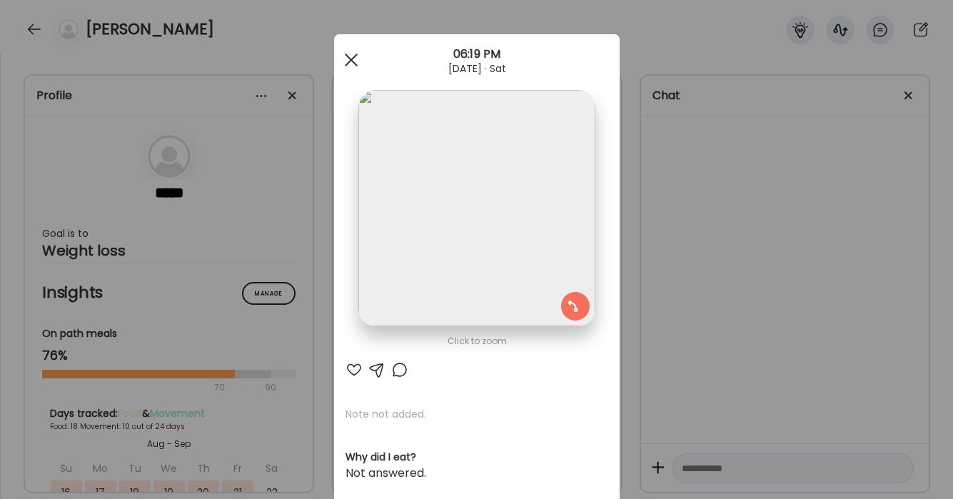
click at [352, 61] on span at bounding box center [350, 60] width 13 height 13
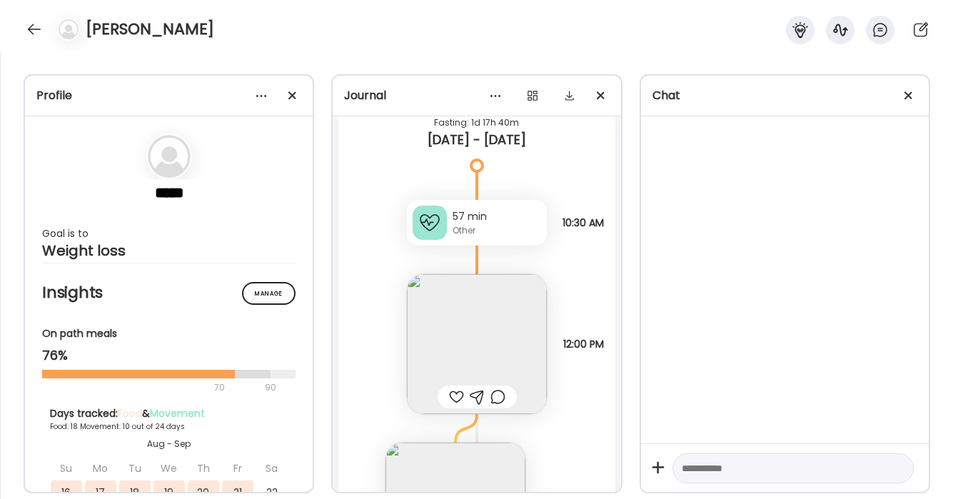
scroll to position [25002, 0]
click at [526, 312] on img at bounding box center [477, 342] width 140 height 140
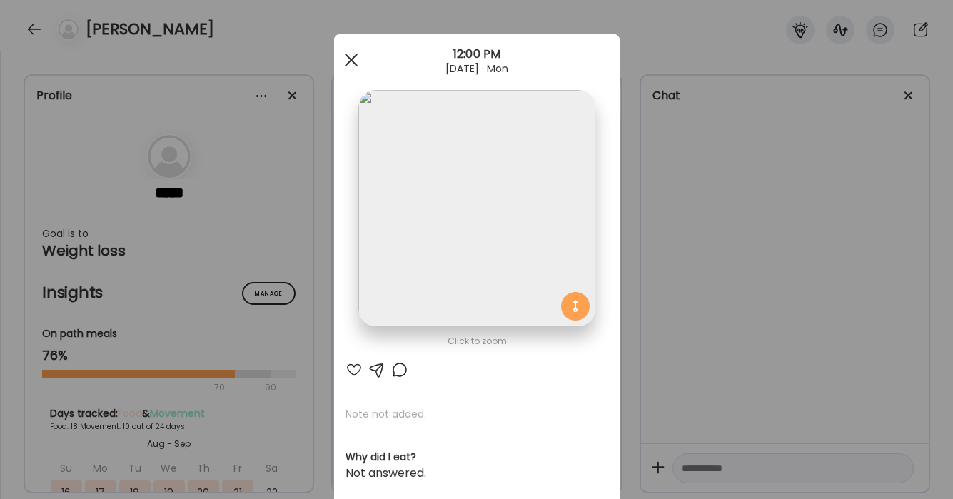
click at [353, 58] on span at bounding box center [350, 60] width 13 height 13
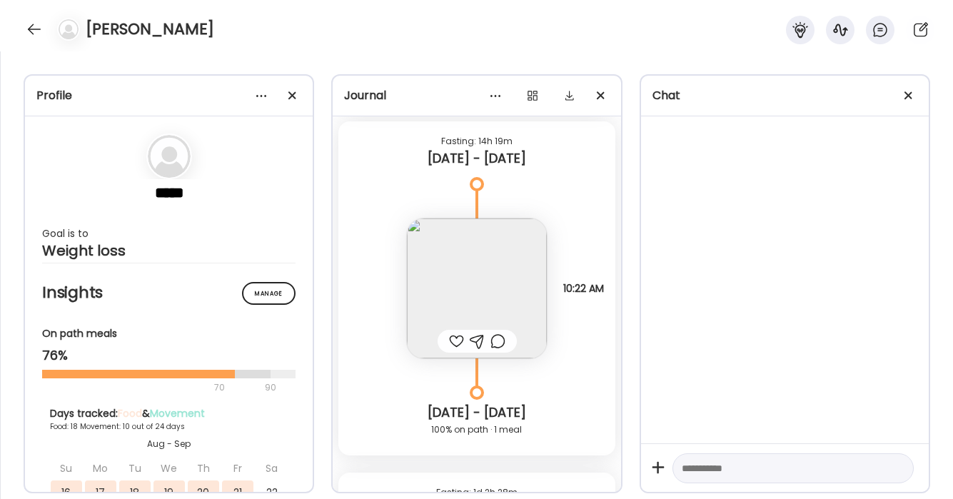
scroll to position [25592, 0]
click at [491, 290] on img at bounding box center [477, 289] width 140 height 140
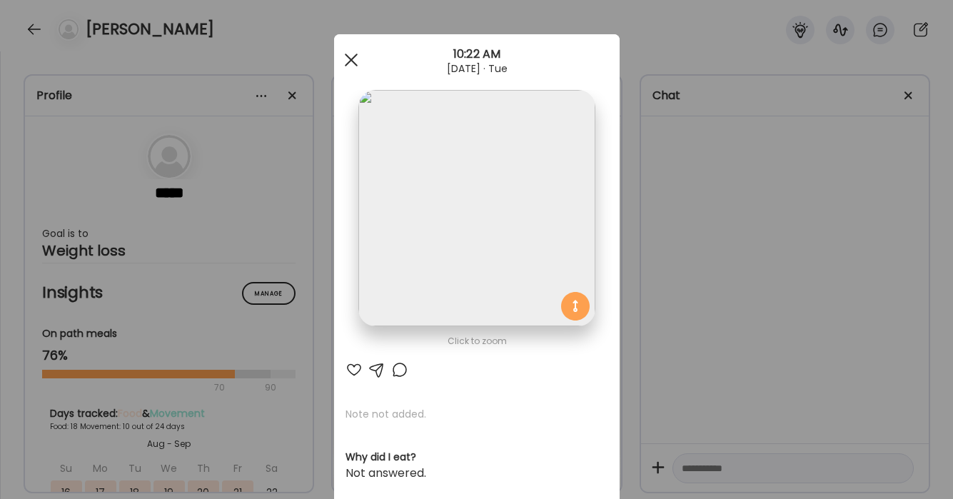
click at [343, 56] on div at bounding box center [351, 60] width 29 height 29
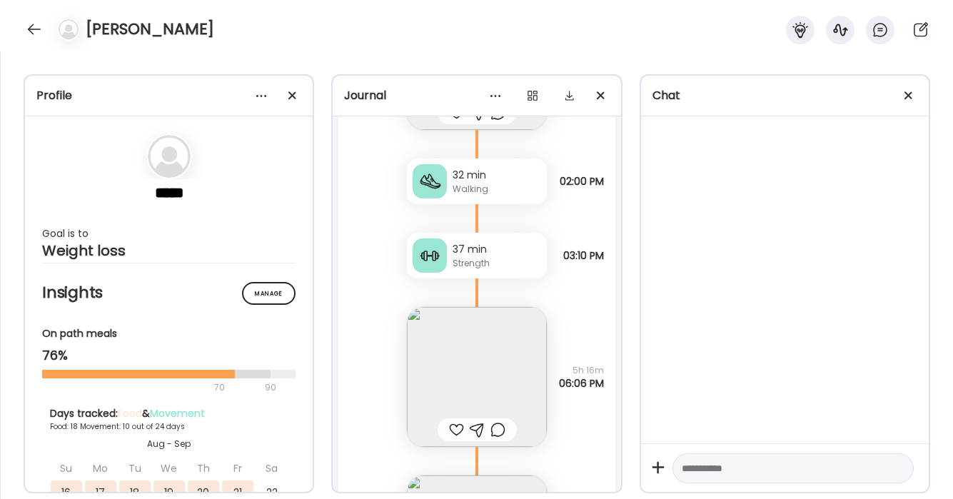
scroll to position [26171, 0]
click at [474, 184] on div "Walking" at bounding box center [497, 190] width 89 height 13
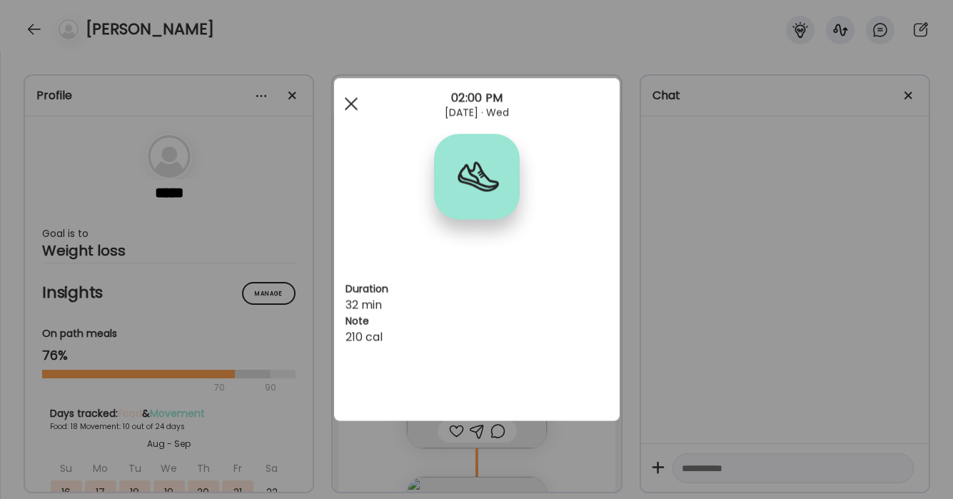
click at [357, 99] on div at bounding box center [351, 104] width 29 height 29
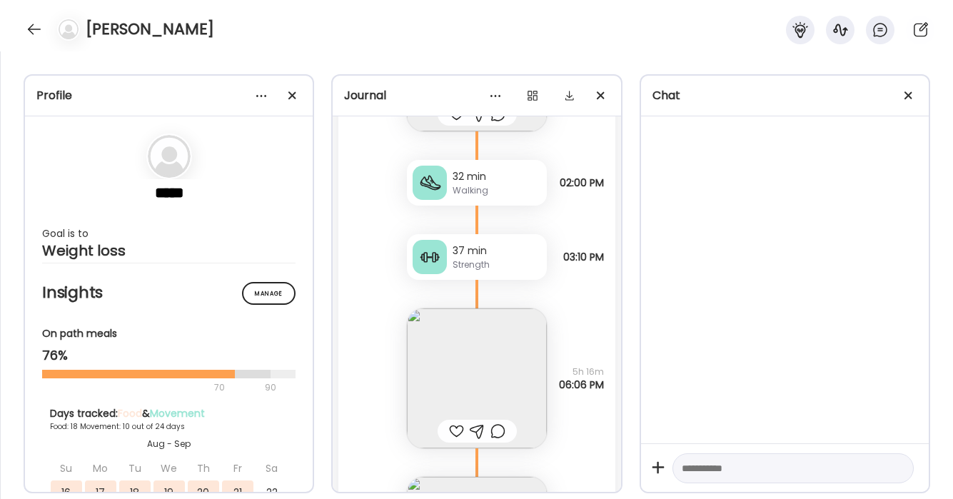
click at [503, 275] on div "37 min Strength" at bounding box center [477, 257] width 140 height 46
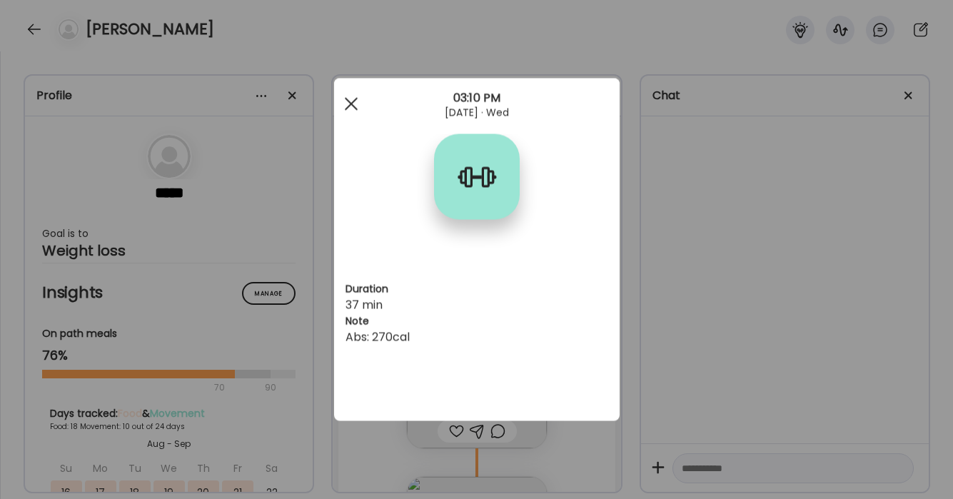
click at [355, 97] on div at bounding box center [351, 104] width 29 height 29
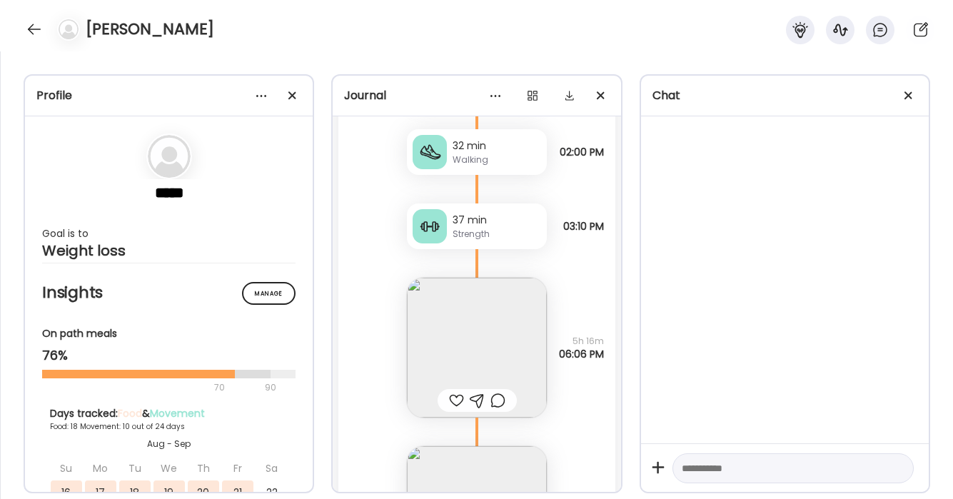
scroll to position [26221, 0]
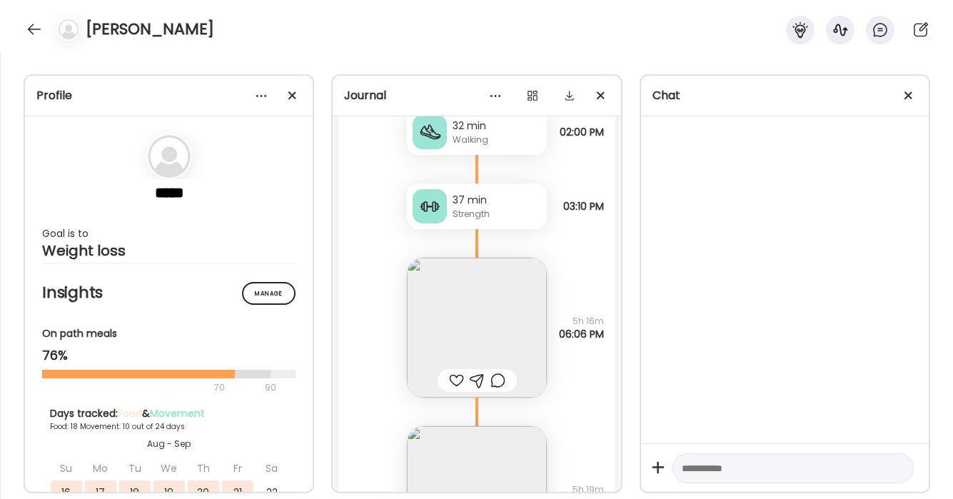
click at [514, 303] on img at bounding box center [477, 328] width 140 height 140
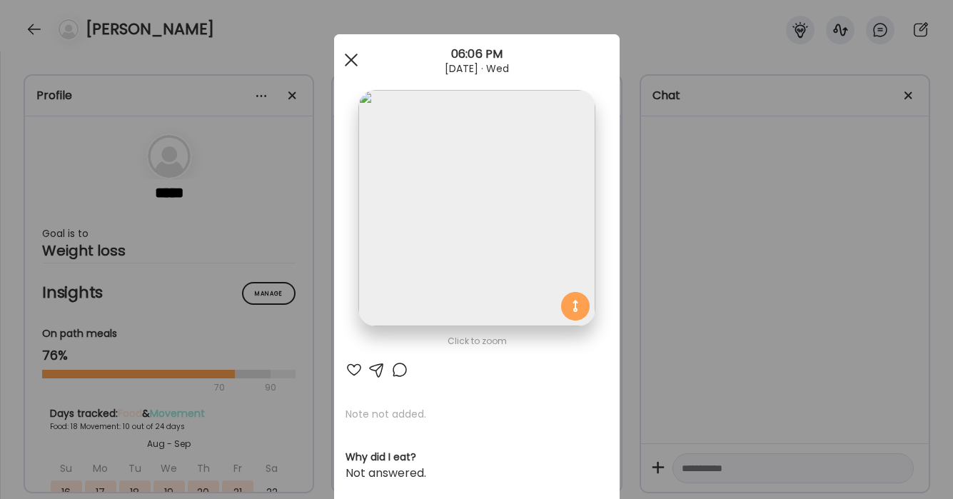
click at [345, 52] on div at bounding box center [351, 60] width 29 height 29
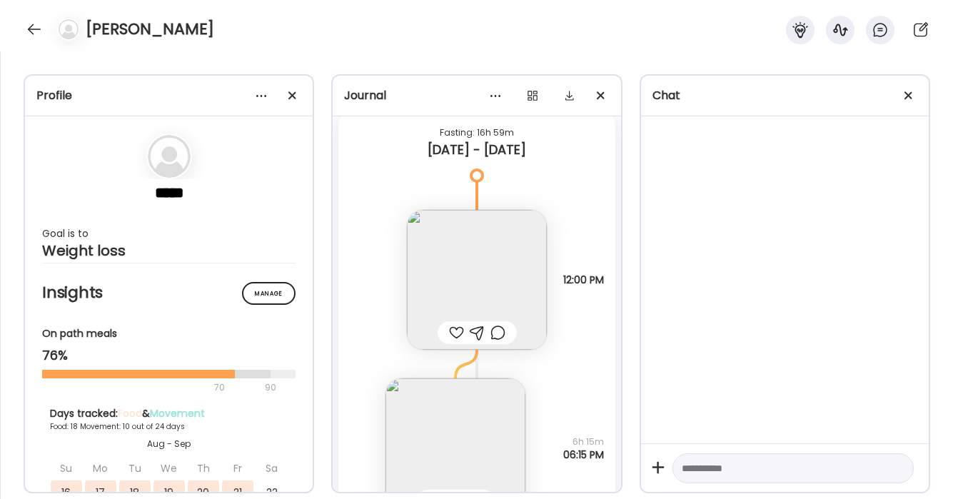
scroll to position [27495, 0]
click at [490, 262] on img at bounding box center [477, 279] width 140 height 140
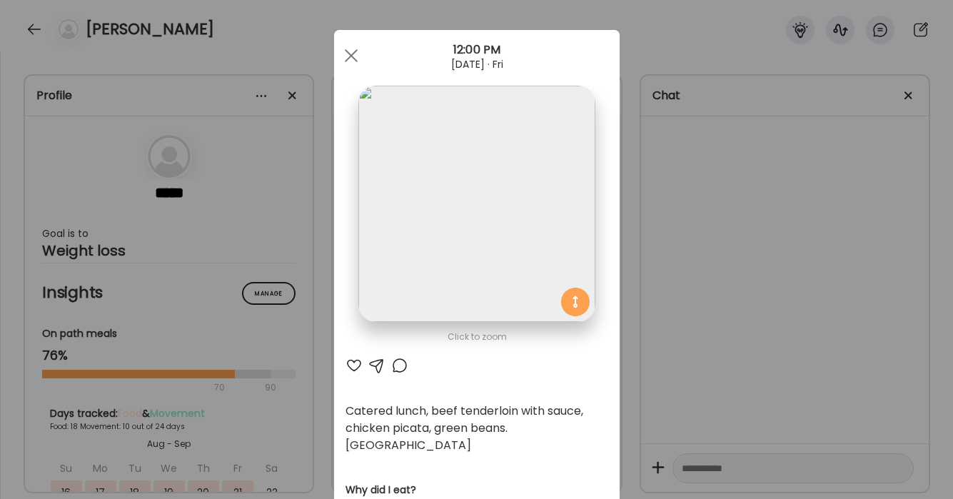
scroll to position [9, 0]
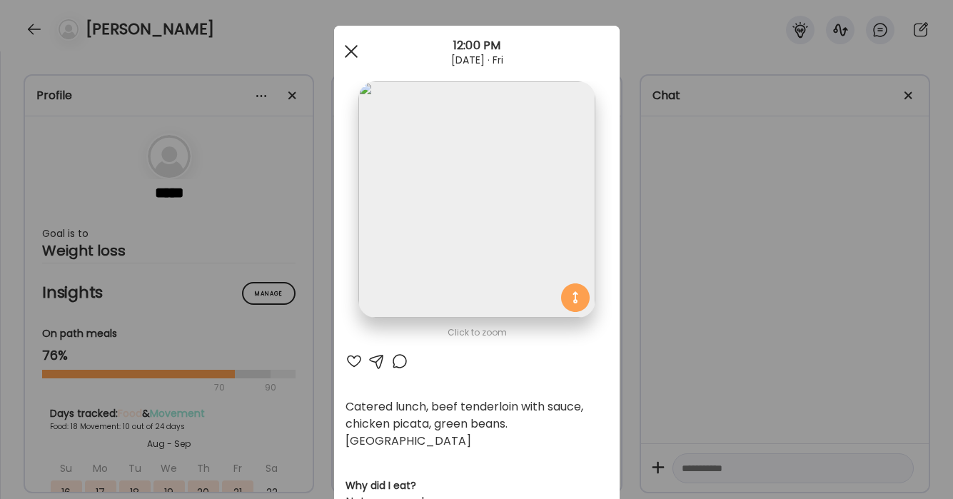
click at [346, 48] on div at bounding box center [351, 51] width 29 height 29
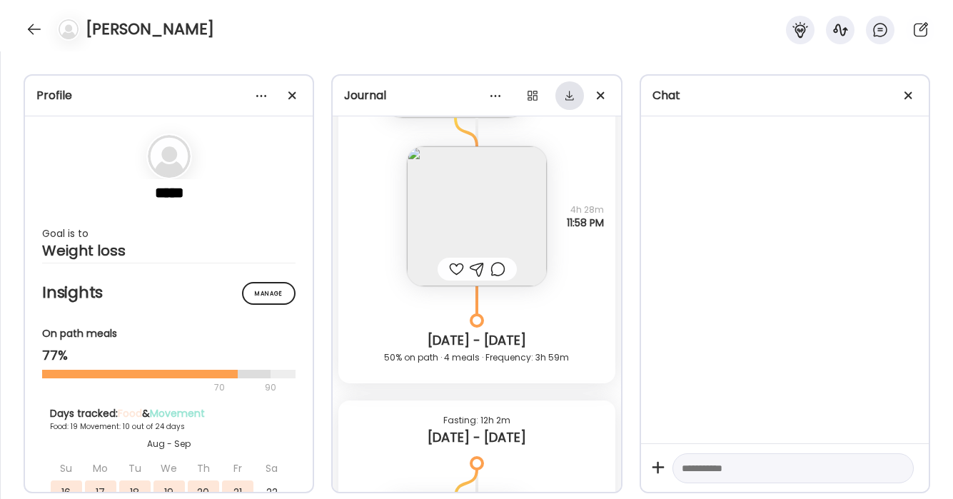
scroll to position [221, 0]
